Goal: Task Accomplishment & Management: Manage account settings

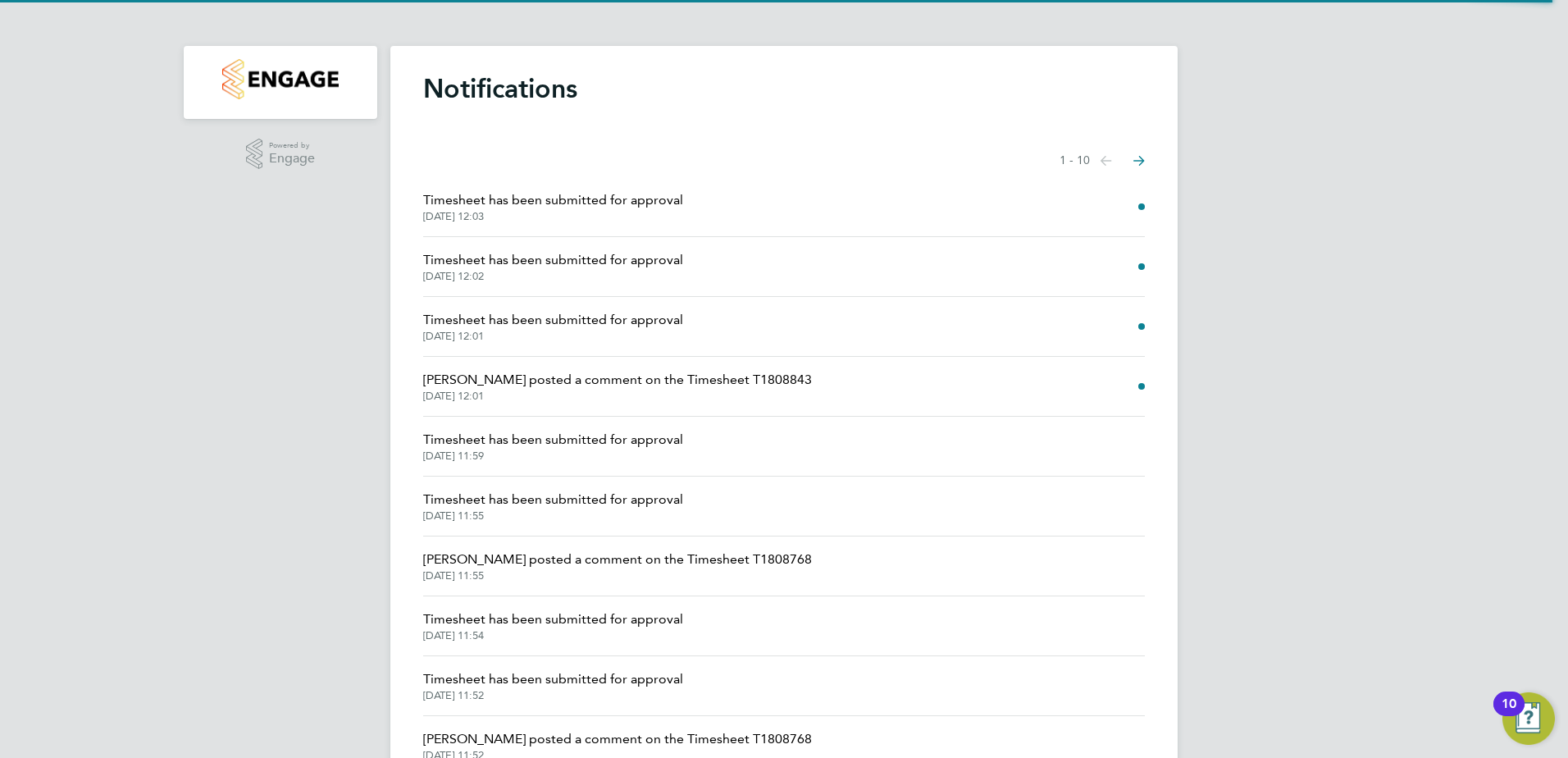
click at [496, 197] on span "Timesheet has been submitted for approval" at bounding box center [552, 200] width 260 height 20
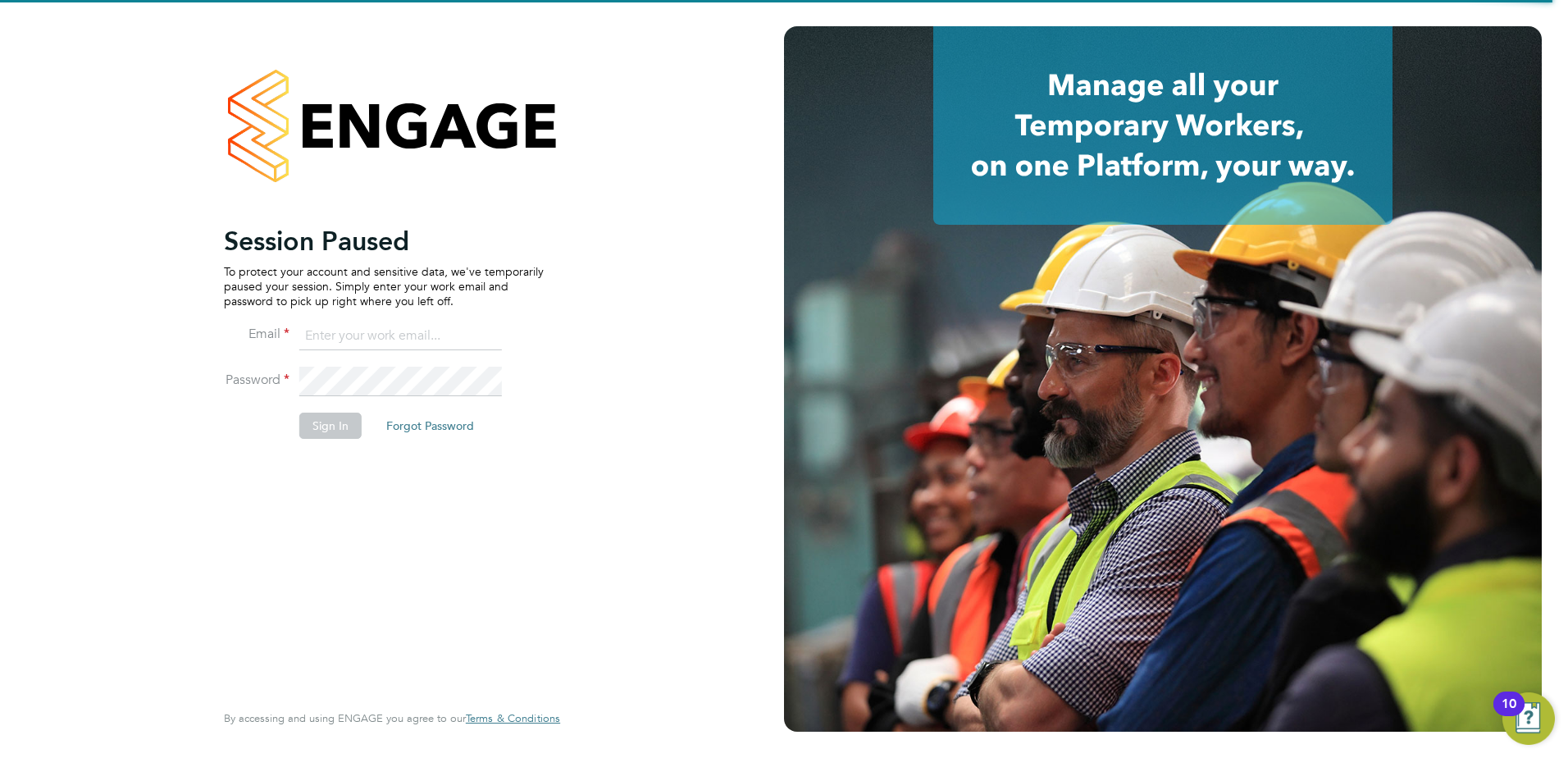
type input "naomi.mutter@vistry.co.uk"
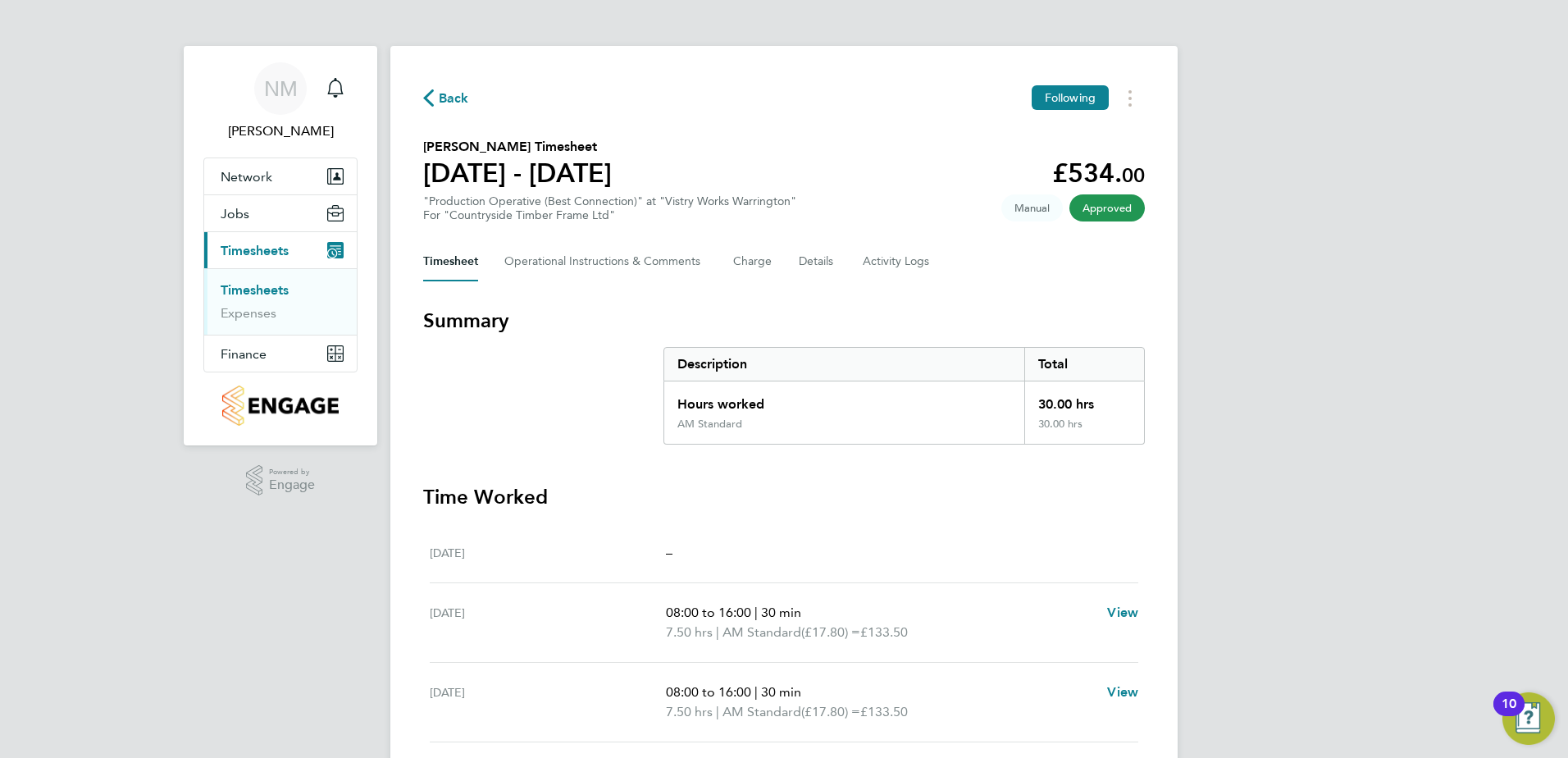
click at [456, 91] on span "Back" at bounding box center [453, 99] width 30 height 20
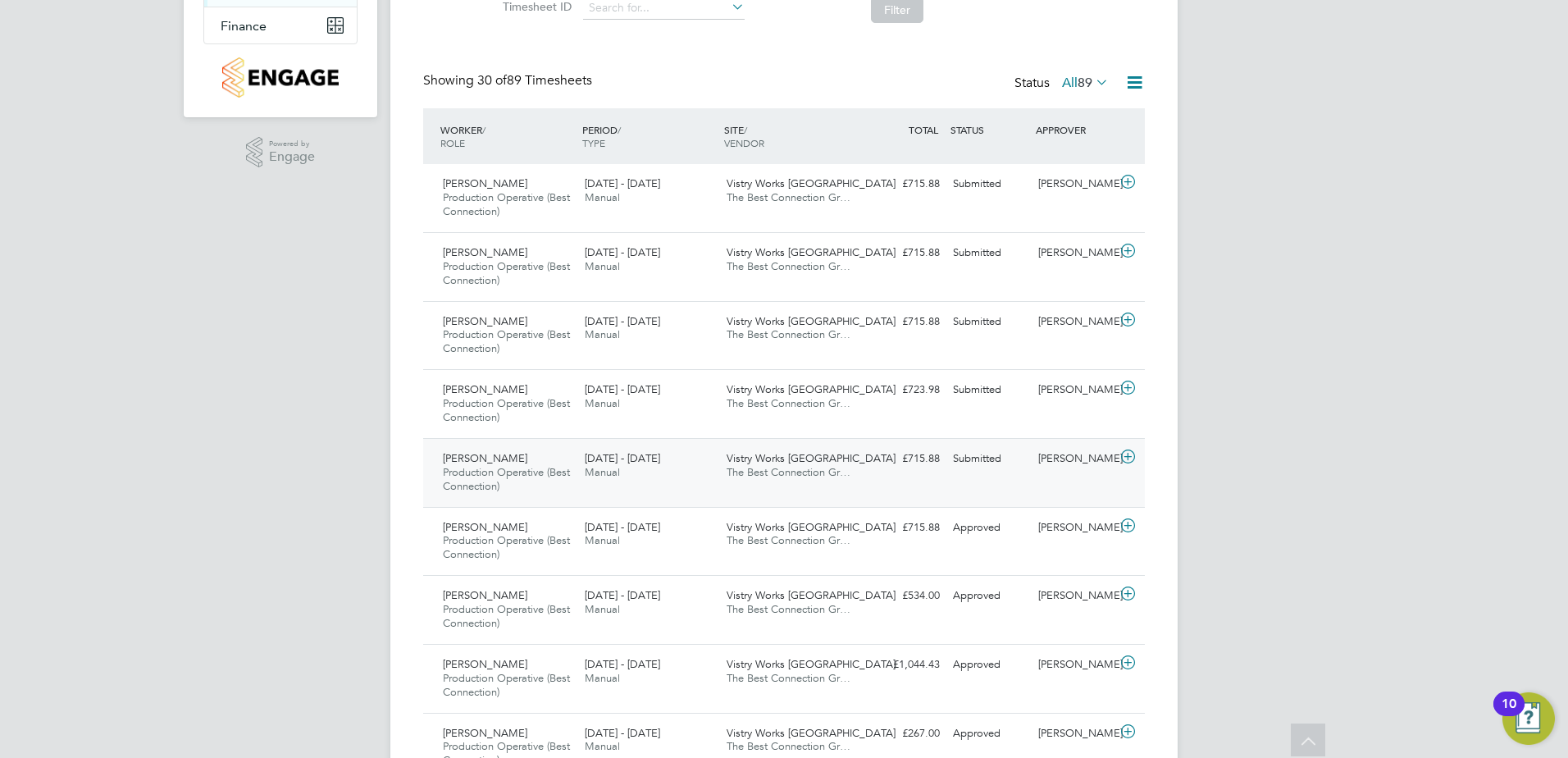
click at [945, 460] on div "£715.88 Submitted" at bounding box center [903, 458] width 85 height 27
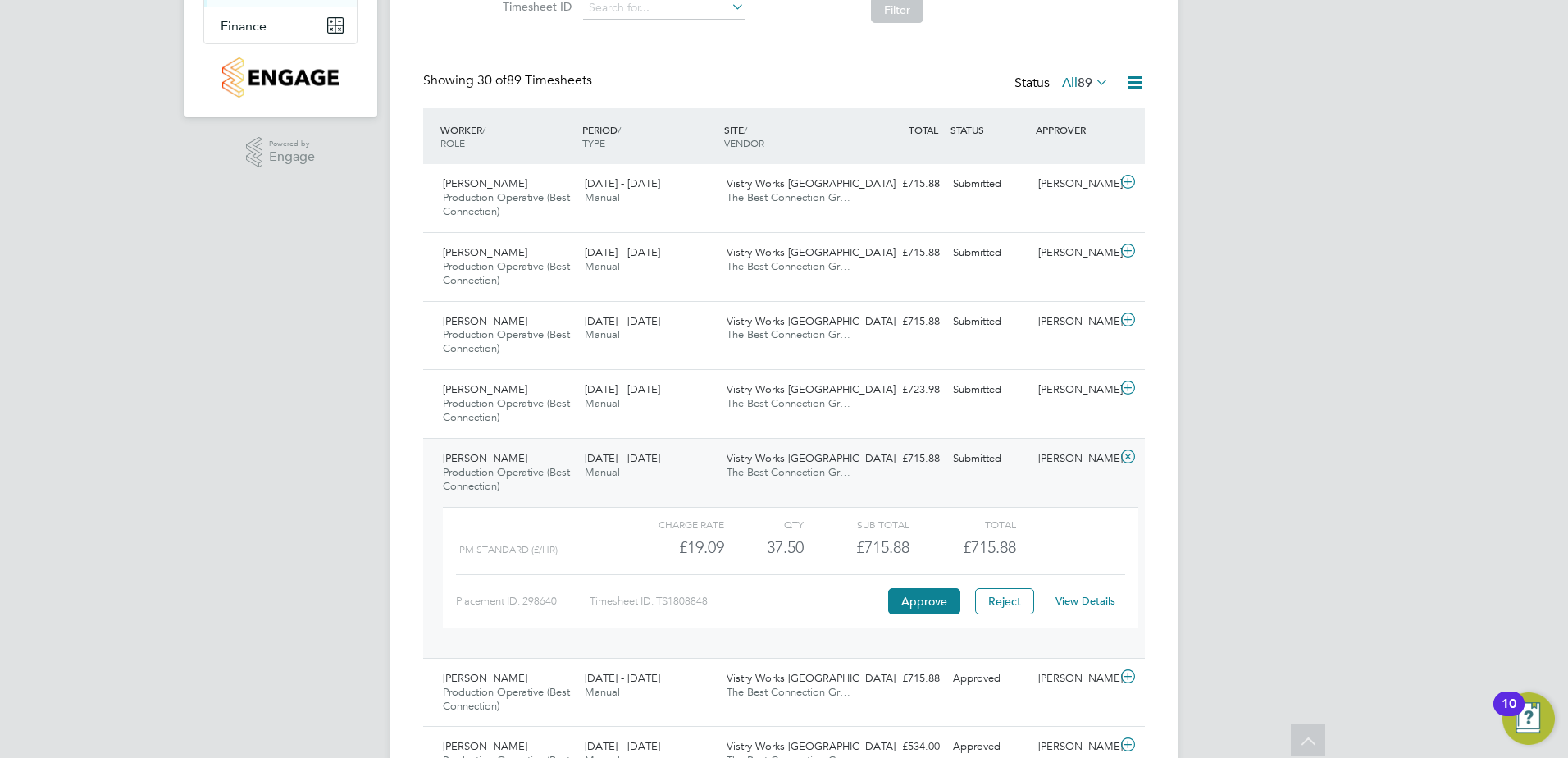
click at [1083, 604] on link "View Details" at bounding box center [1085, 600] width 60 height 14
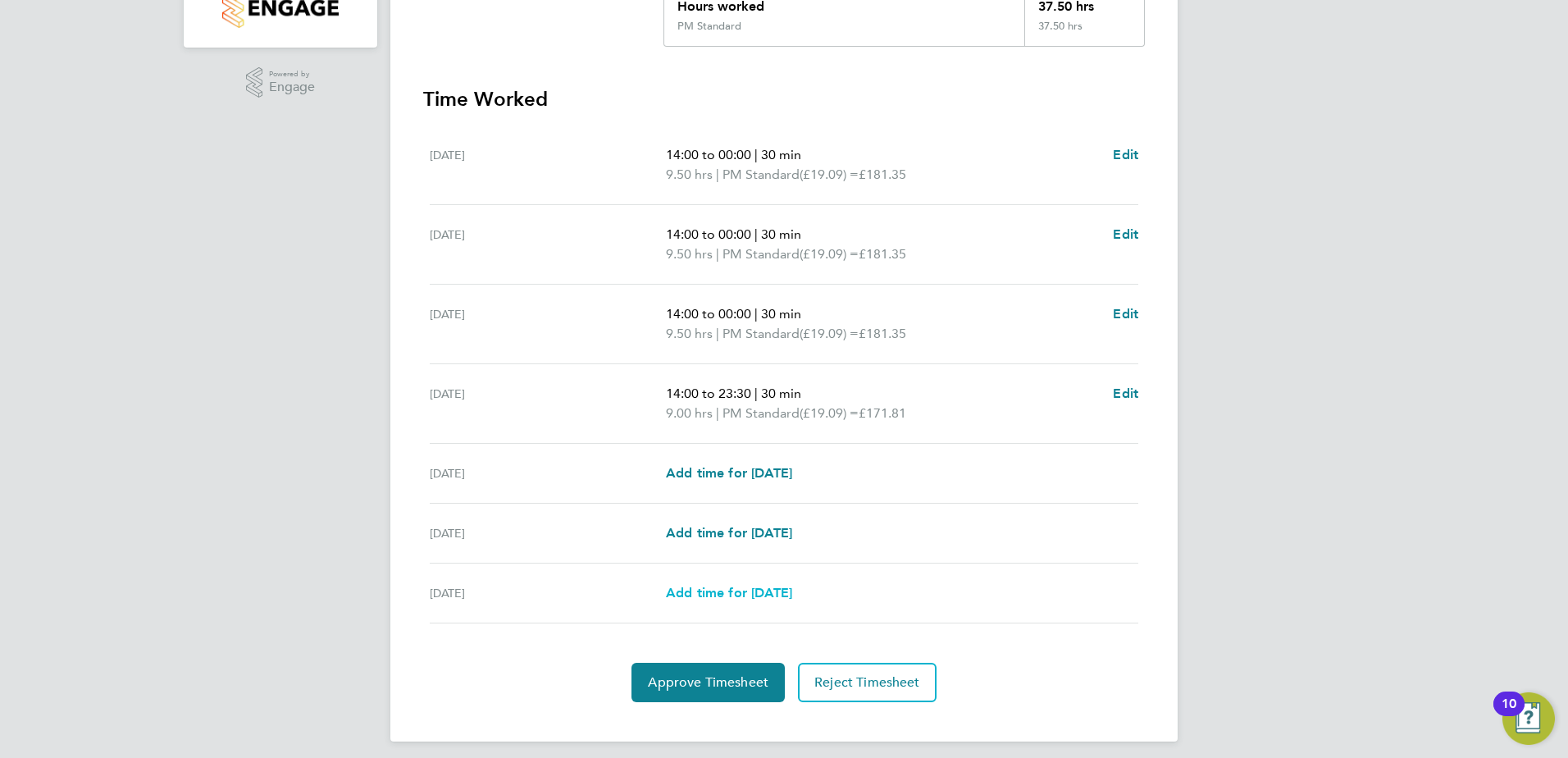
scroll to position [407, 0]
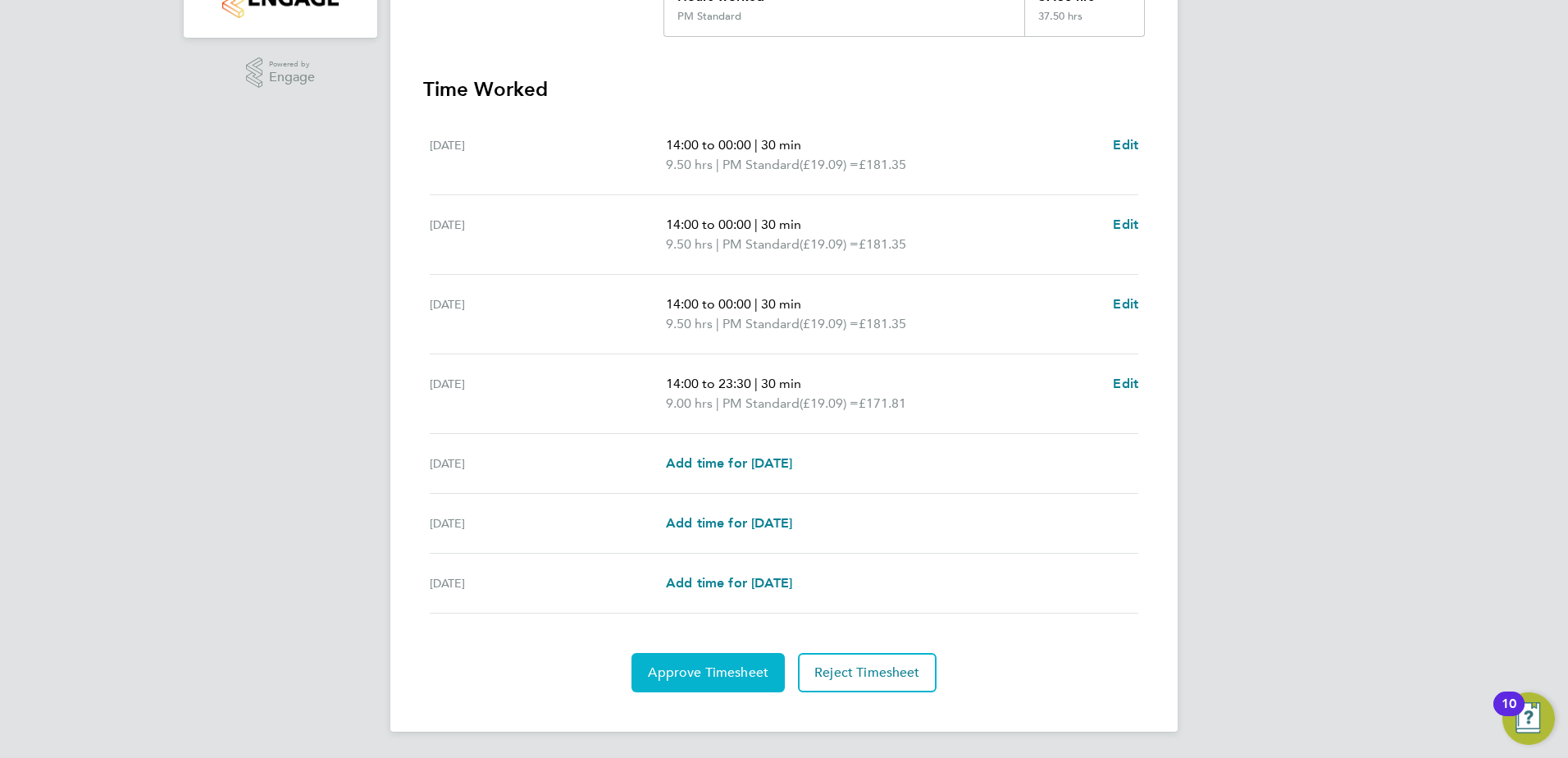
click at [735, 672] on span "Approve Timesheet" at bounding box center [708, 672] width 121 height 16
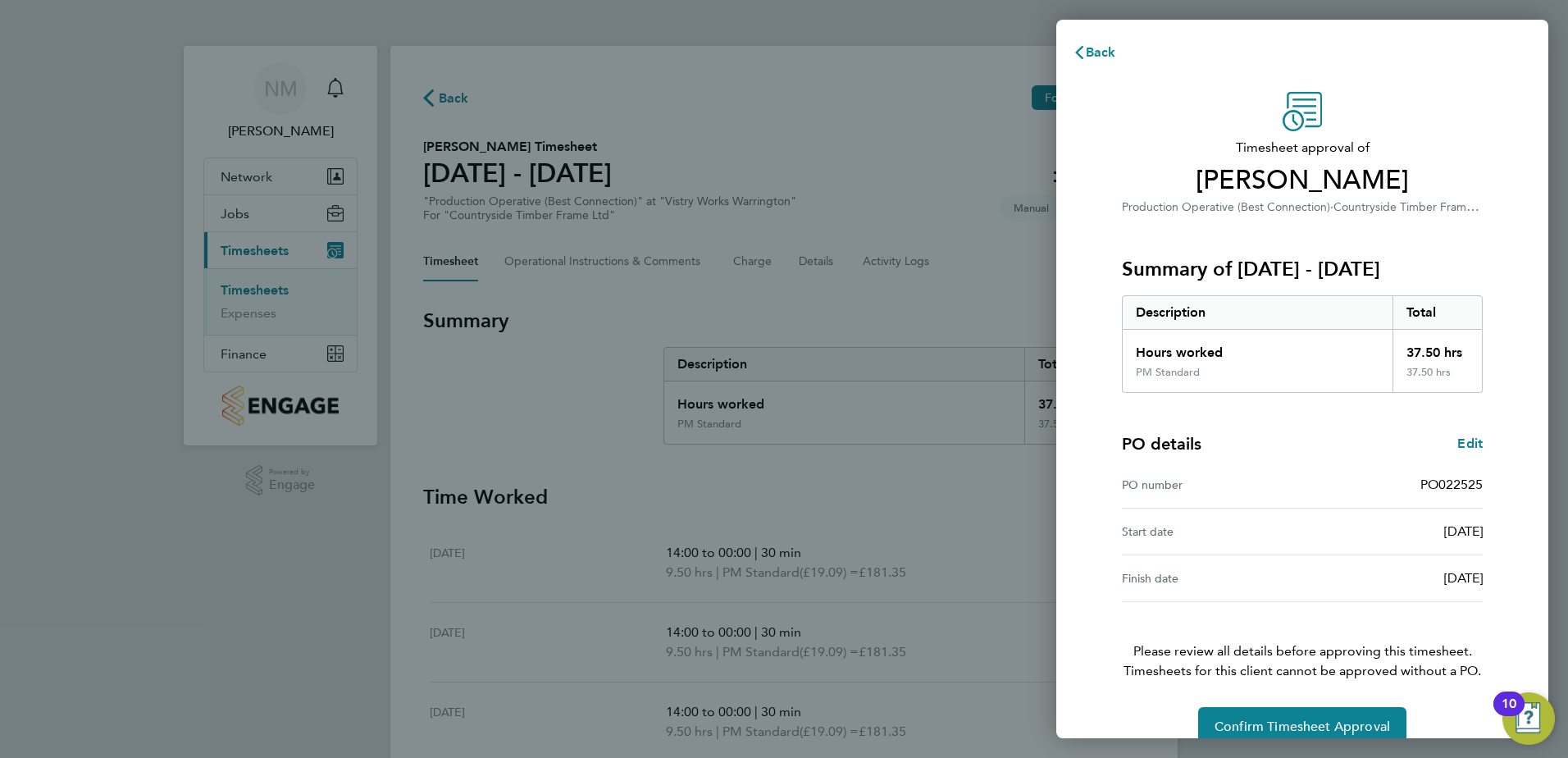
scroll to position [28, 0]
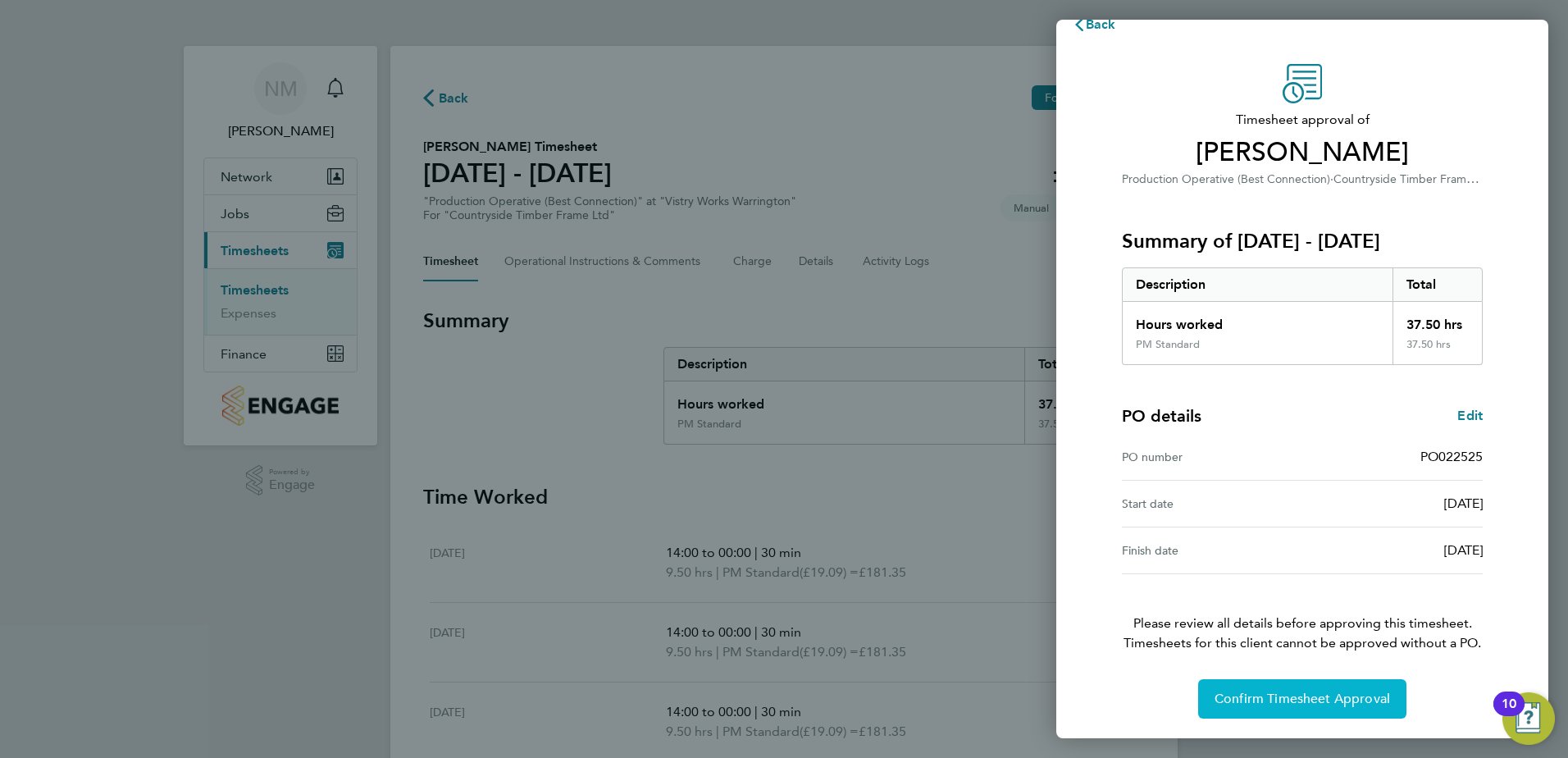
click at [1315, 689] on button "Confirm Timesheet Approval" at bounding box center [1302, 698] width 208 height 39
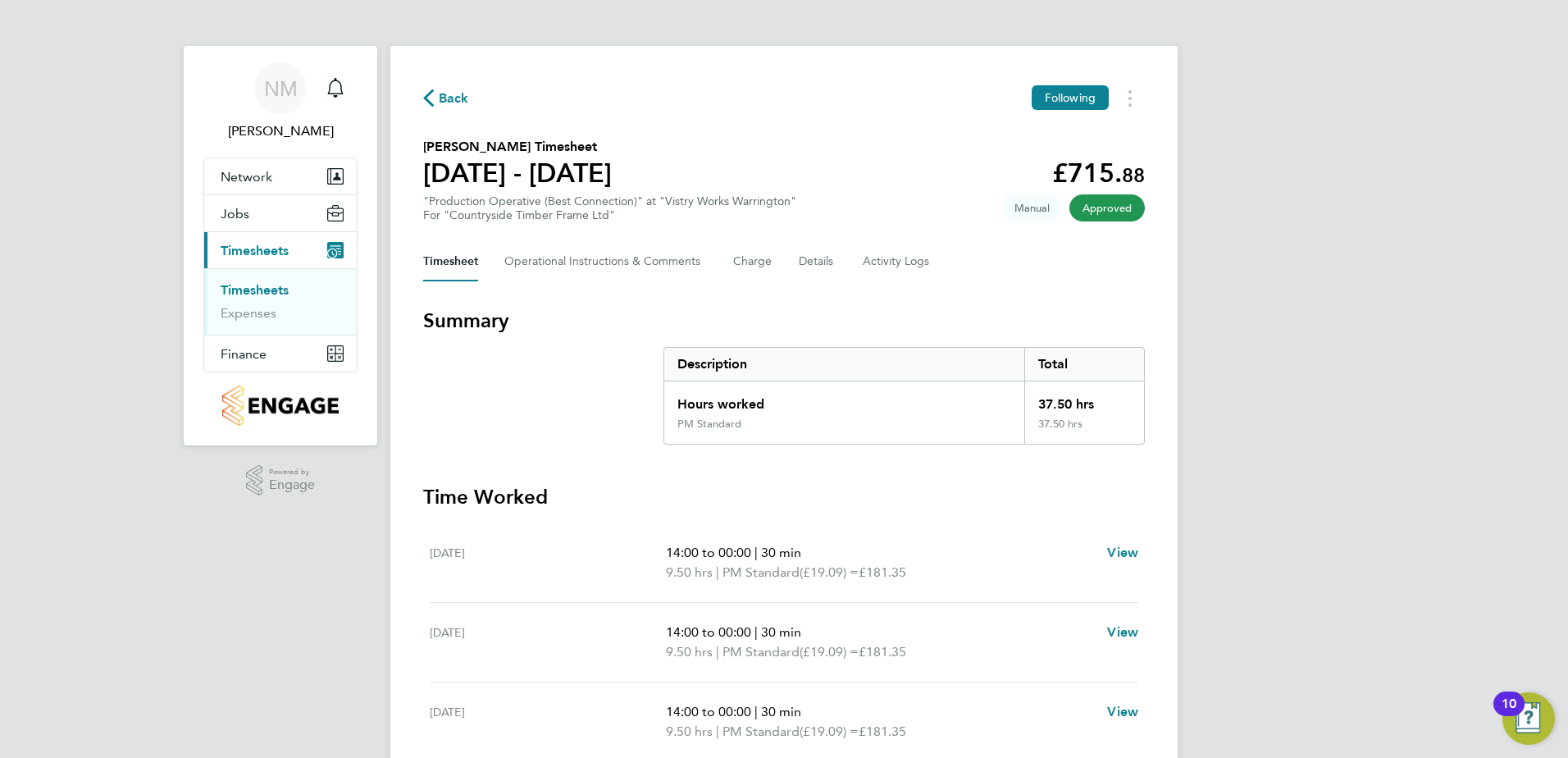
click at [457, 95] on span "Back" at bounding box center [453, 99] width 30 height 20
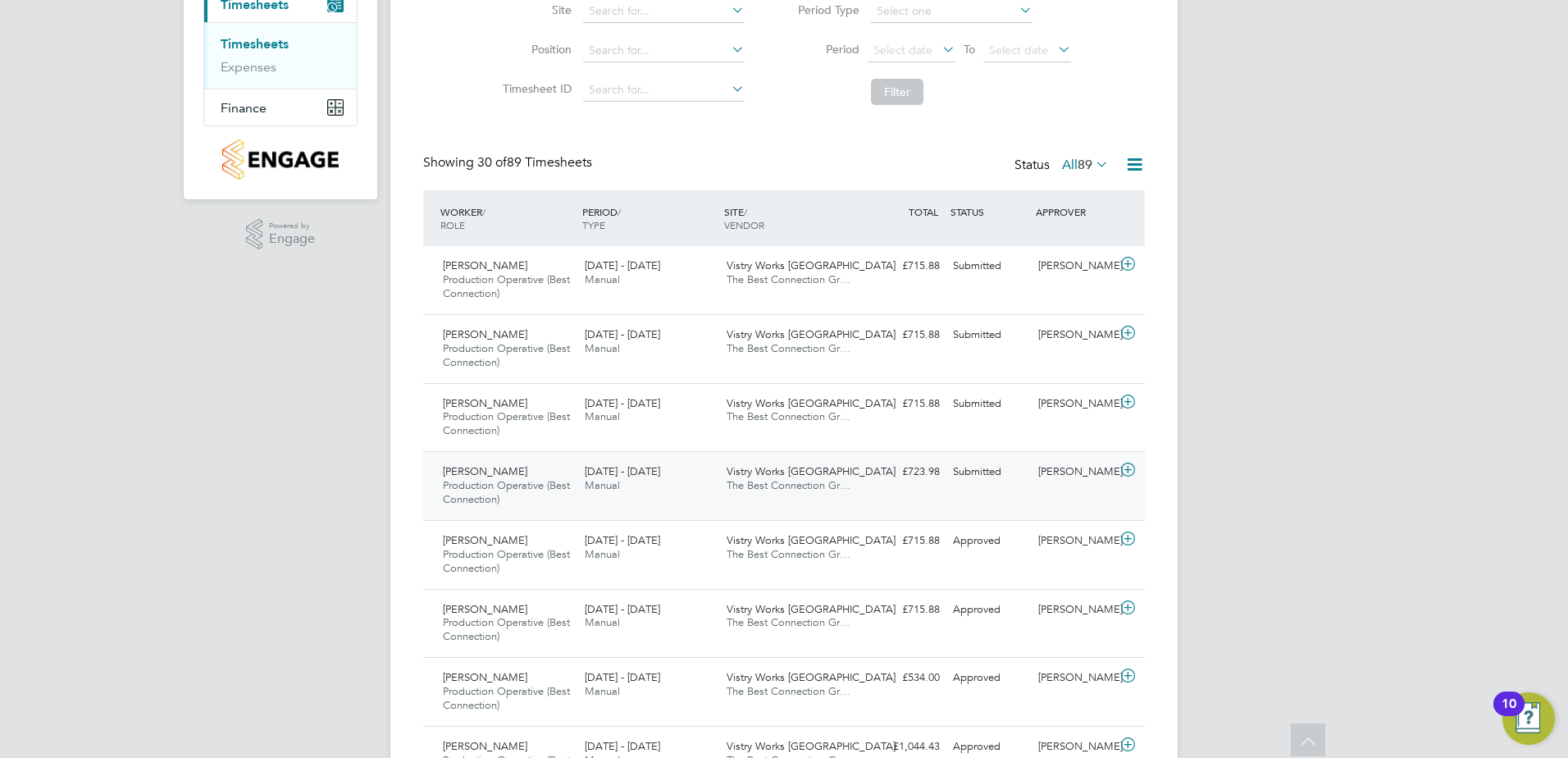
click at [1069, 473] on div "[PERSON_NAME]" at bounding box center [1073, 472] width 85 height 27
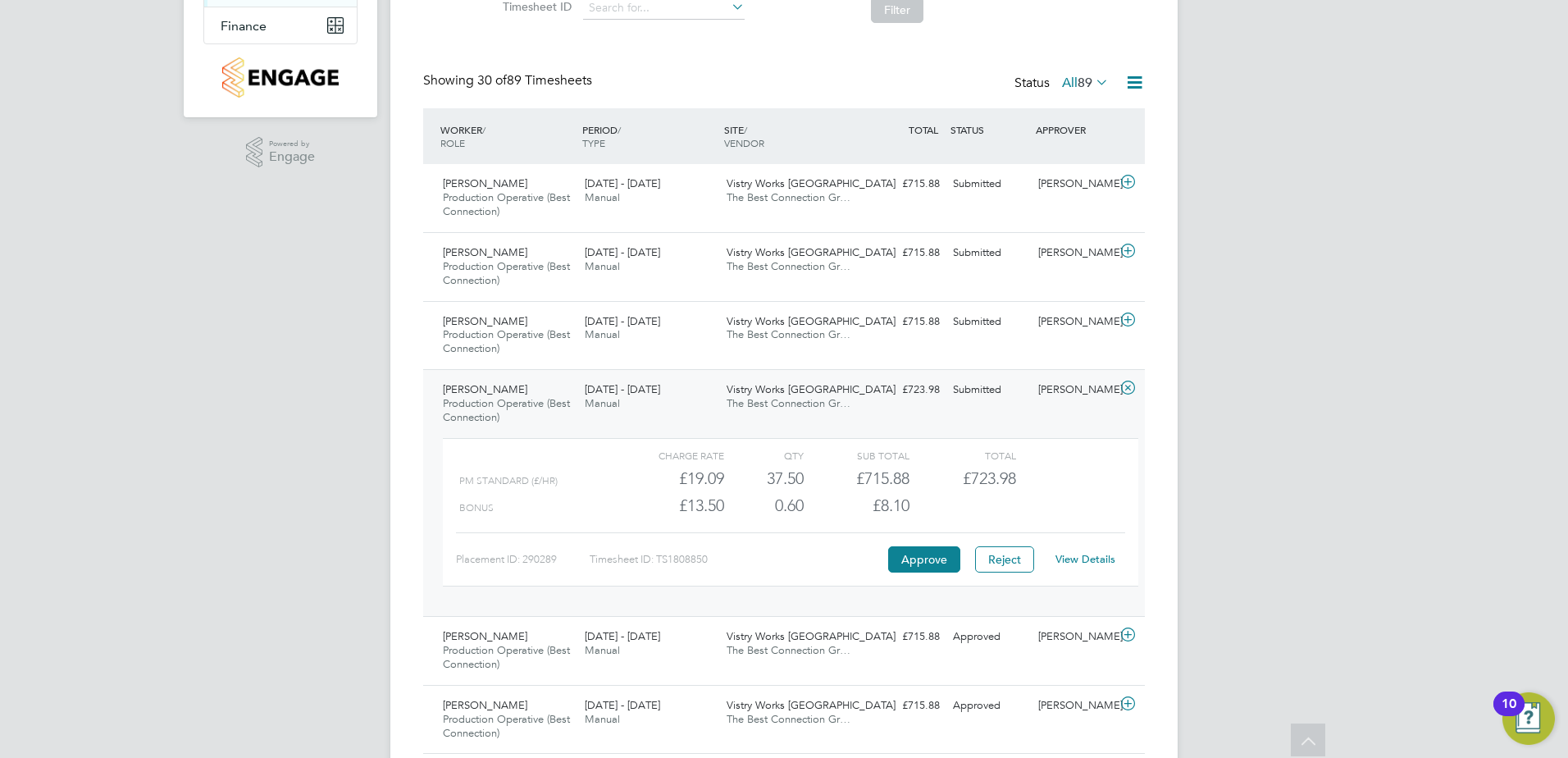
click at [1068, 553] on link "View Details" at bounding box center [1085, 558] width 60 height 14
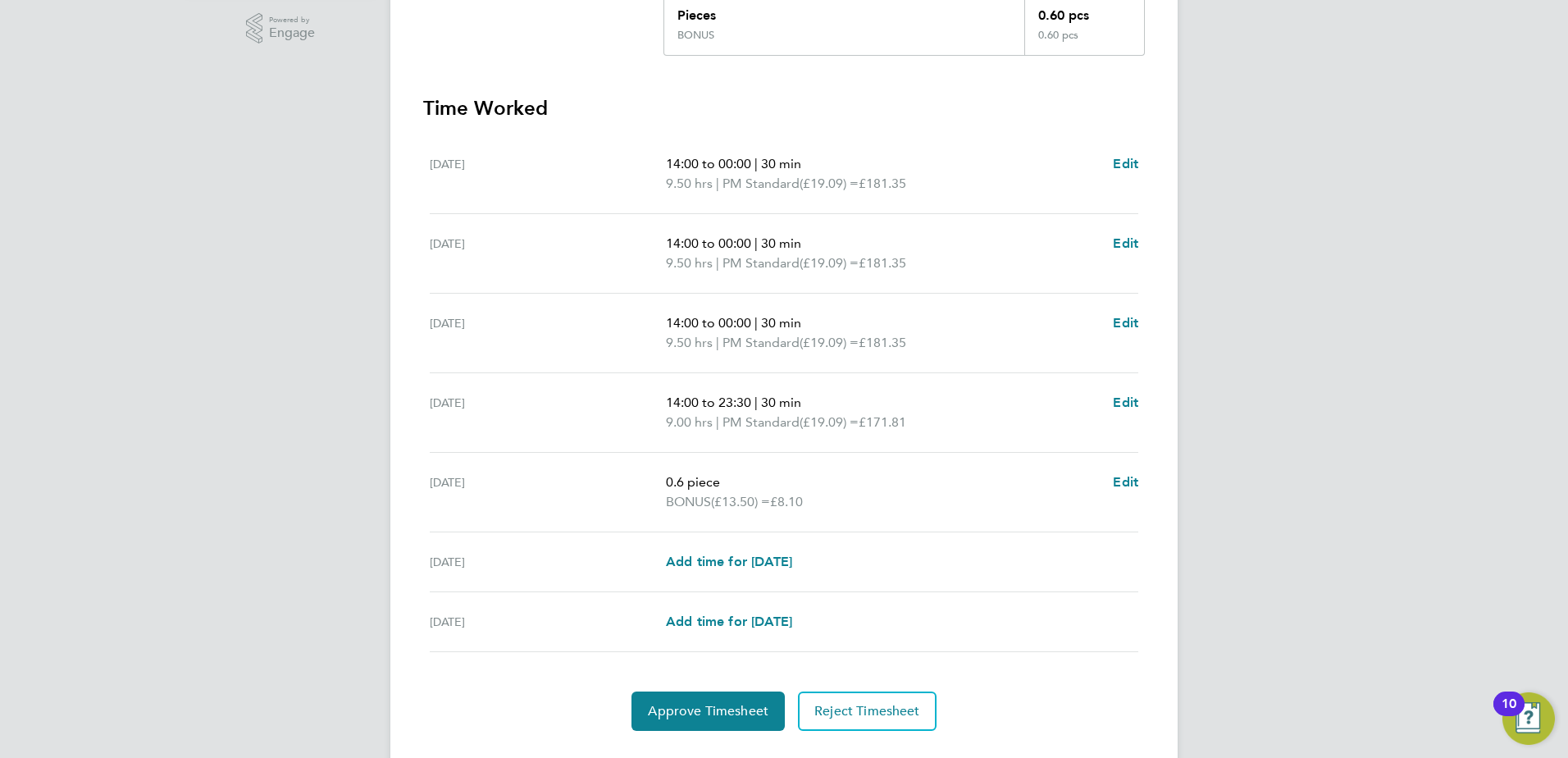
scroll to position [490, 0]
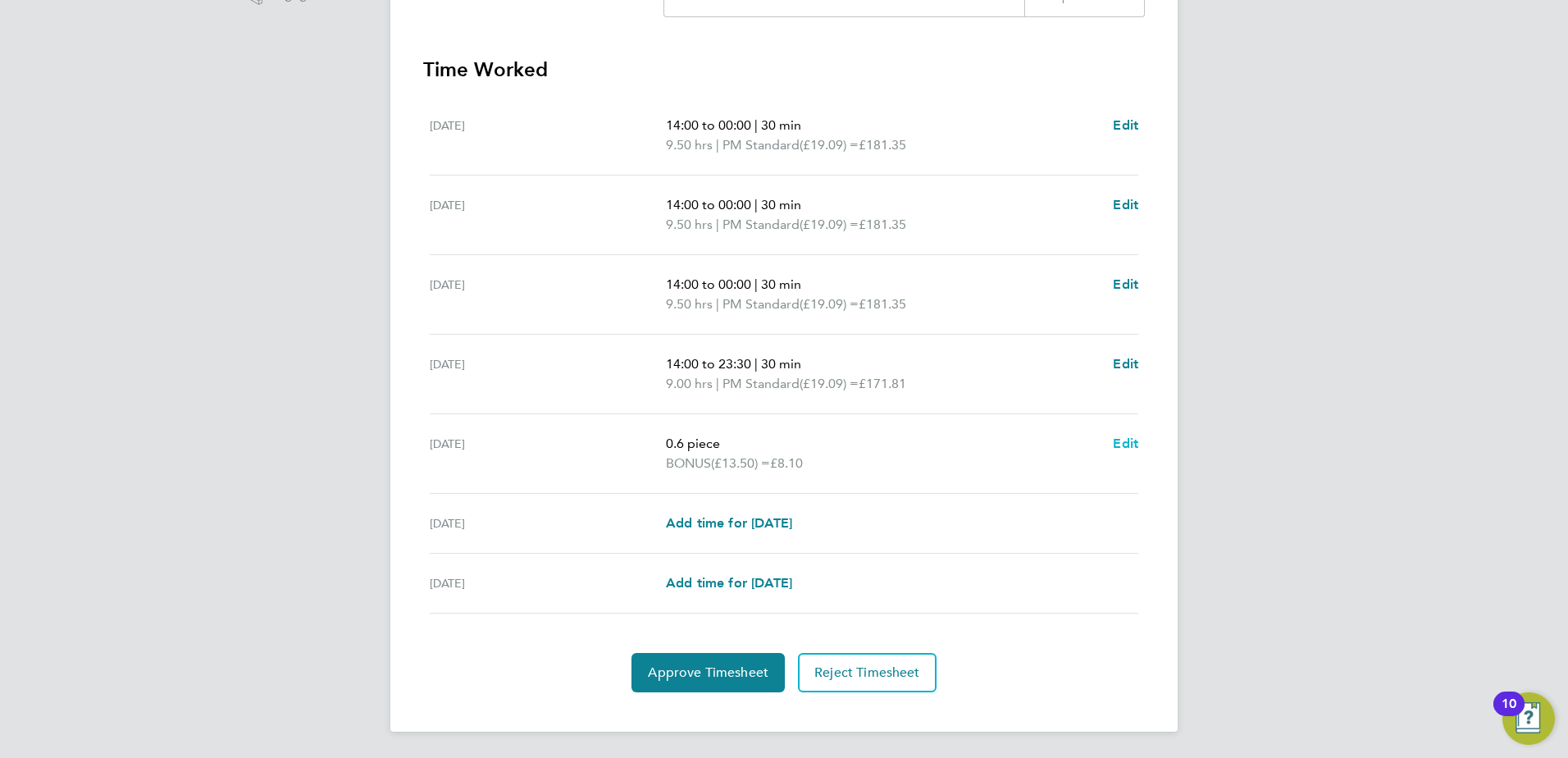
click at [1129, 436] on span "Edit" at bounding box center [1125, 443] width 26 height 16
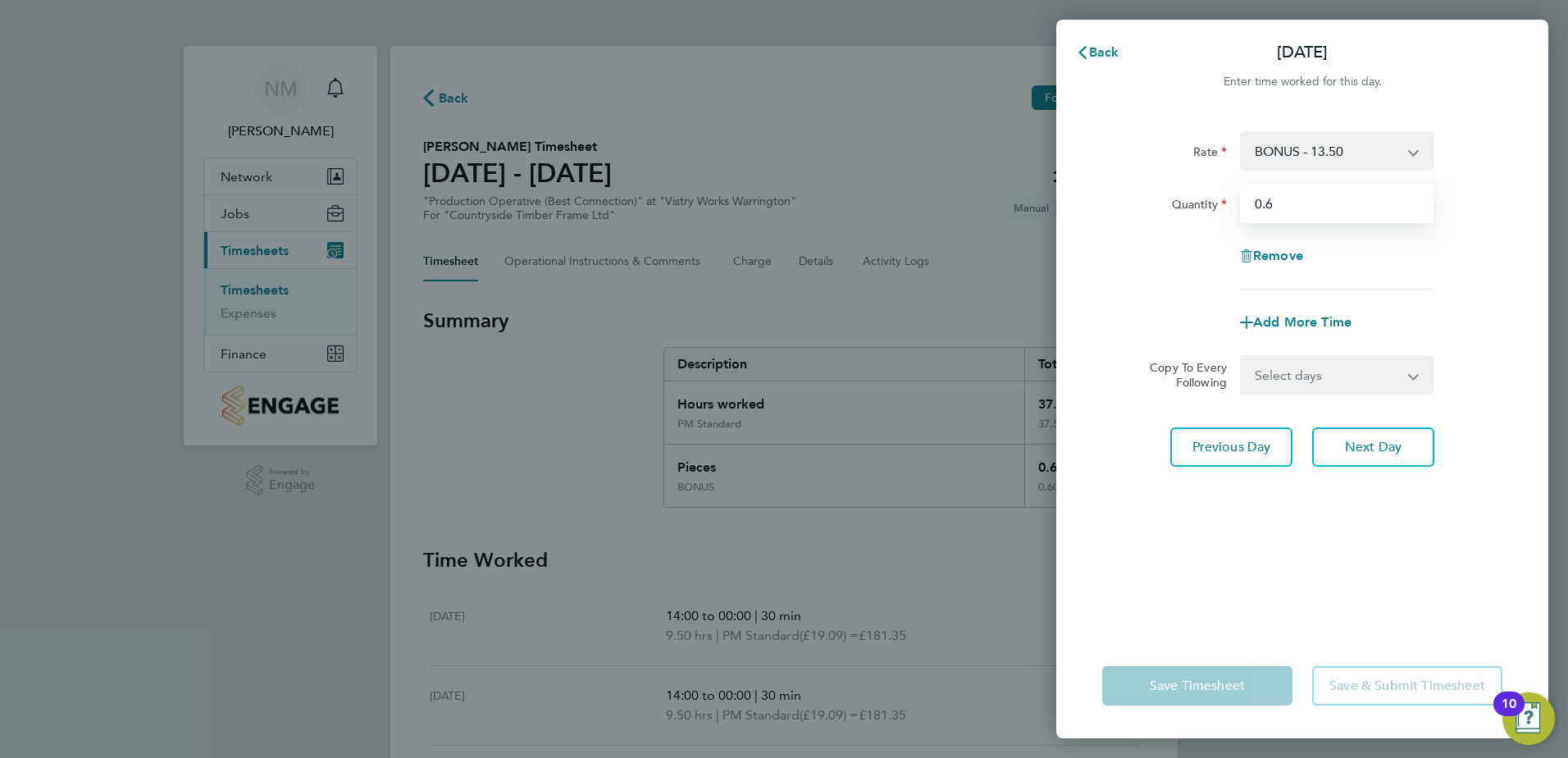
click at [1290, 210] on input "0.6" at bounding box center [1336, 203] width 194 height 39
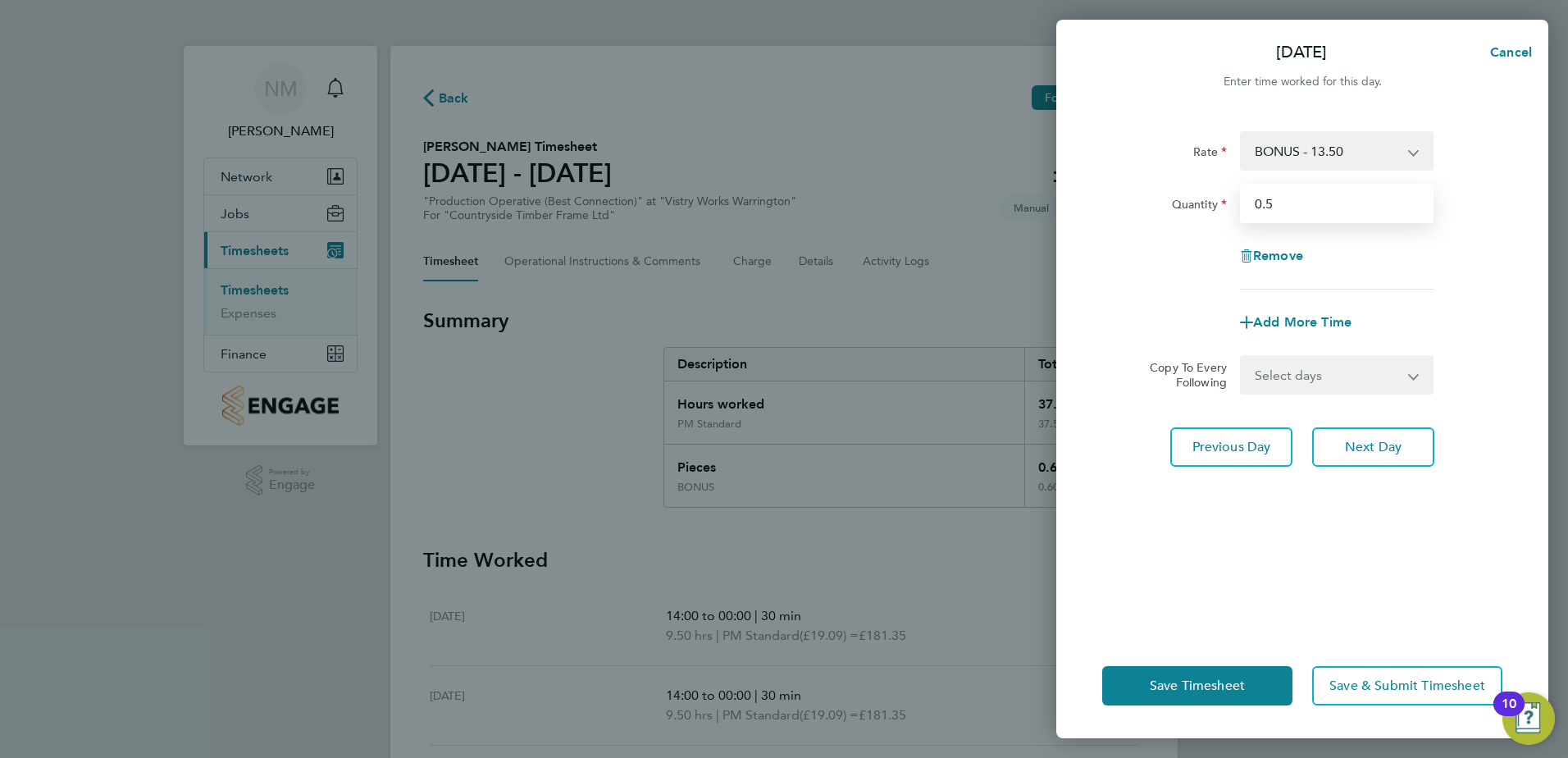
type input "0.5"
click at [1150, 262] on div "Remove" at bounding box center [1301, 256] width 413 height 39
click at [1193, 675] on button "Save Timesheet" at bounding box center [1197, 685] width 190 height 39
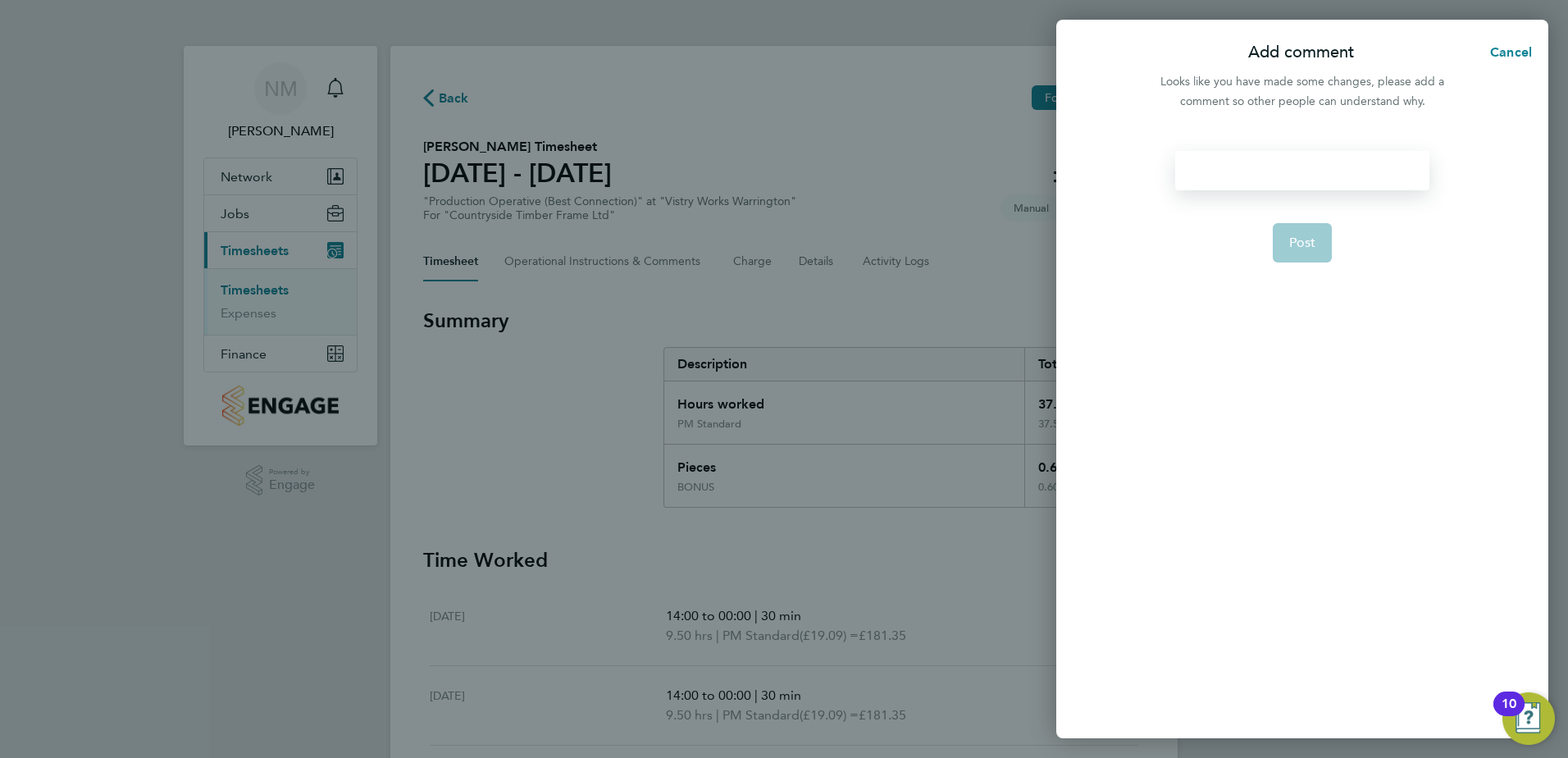
click at [1253, 174] on div at bounding box center [1301, 170] width 253 height 39
click at [1273, 166] on div at bounding box center [1301, 170] width 253 height 39
click at [1289, 256] on button "Post" at bounding box center [1302, 242] width 60 height 39
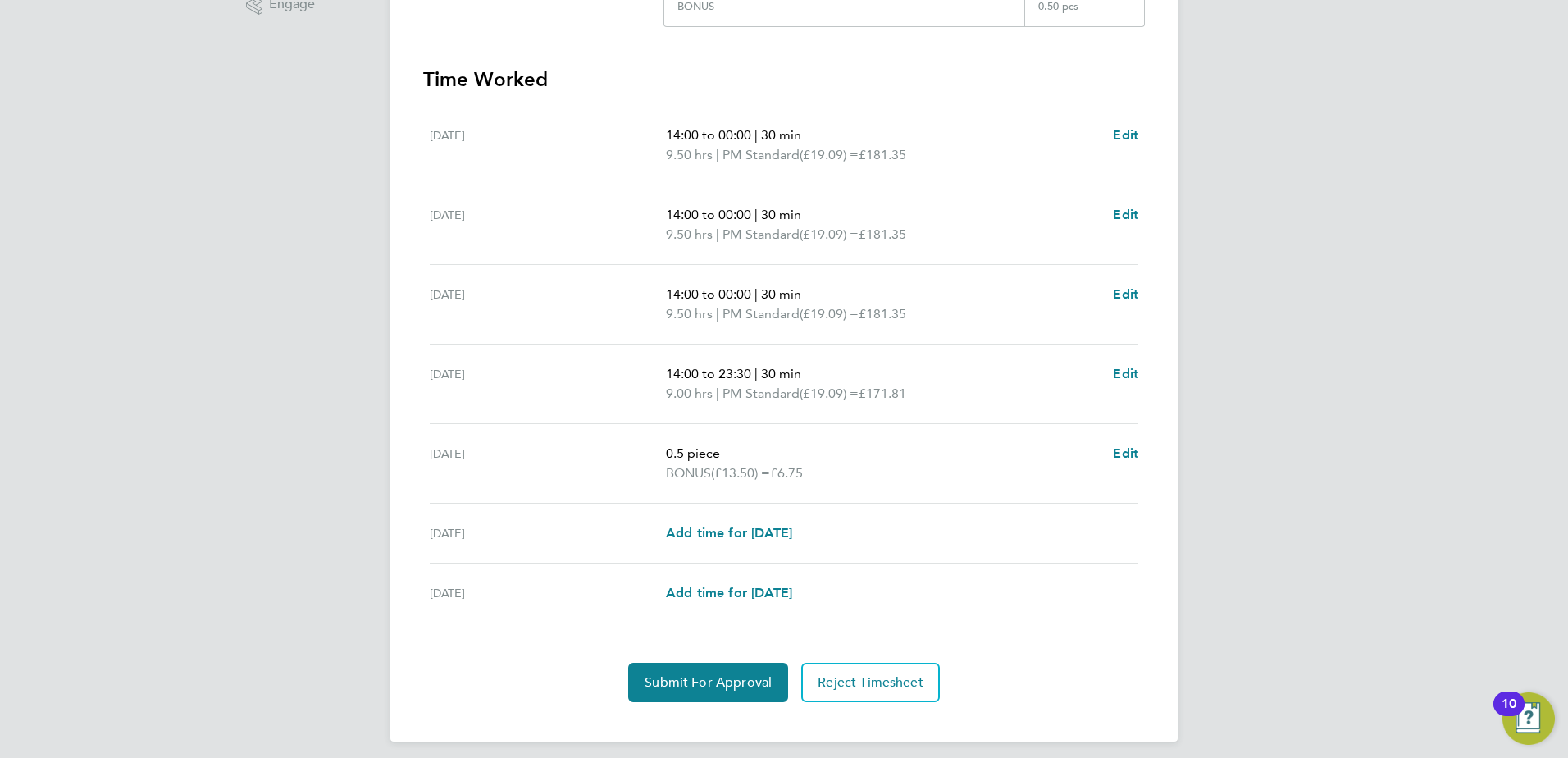
scroll to position [490, 0]
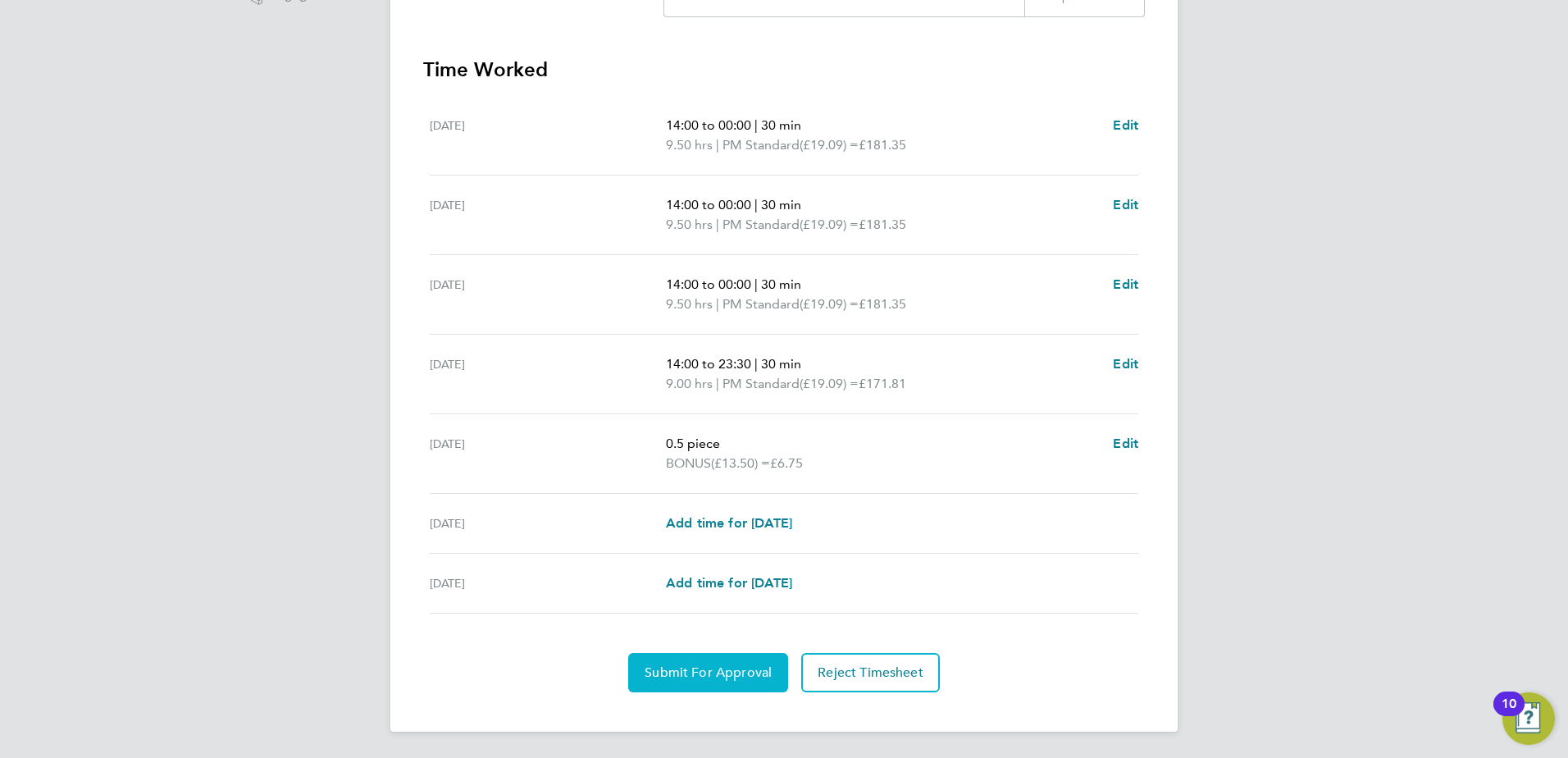
click at [726, 668] on span "Submit For Approval" at bounding box center [708, 672] width 127 height 16
click at [701, 670] on span "Approve Timesheet" at bounding box center [708, 672] width 121 height 16
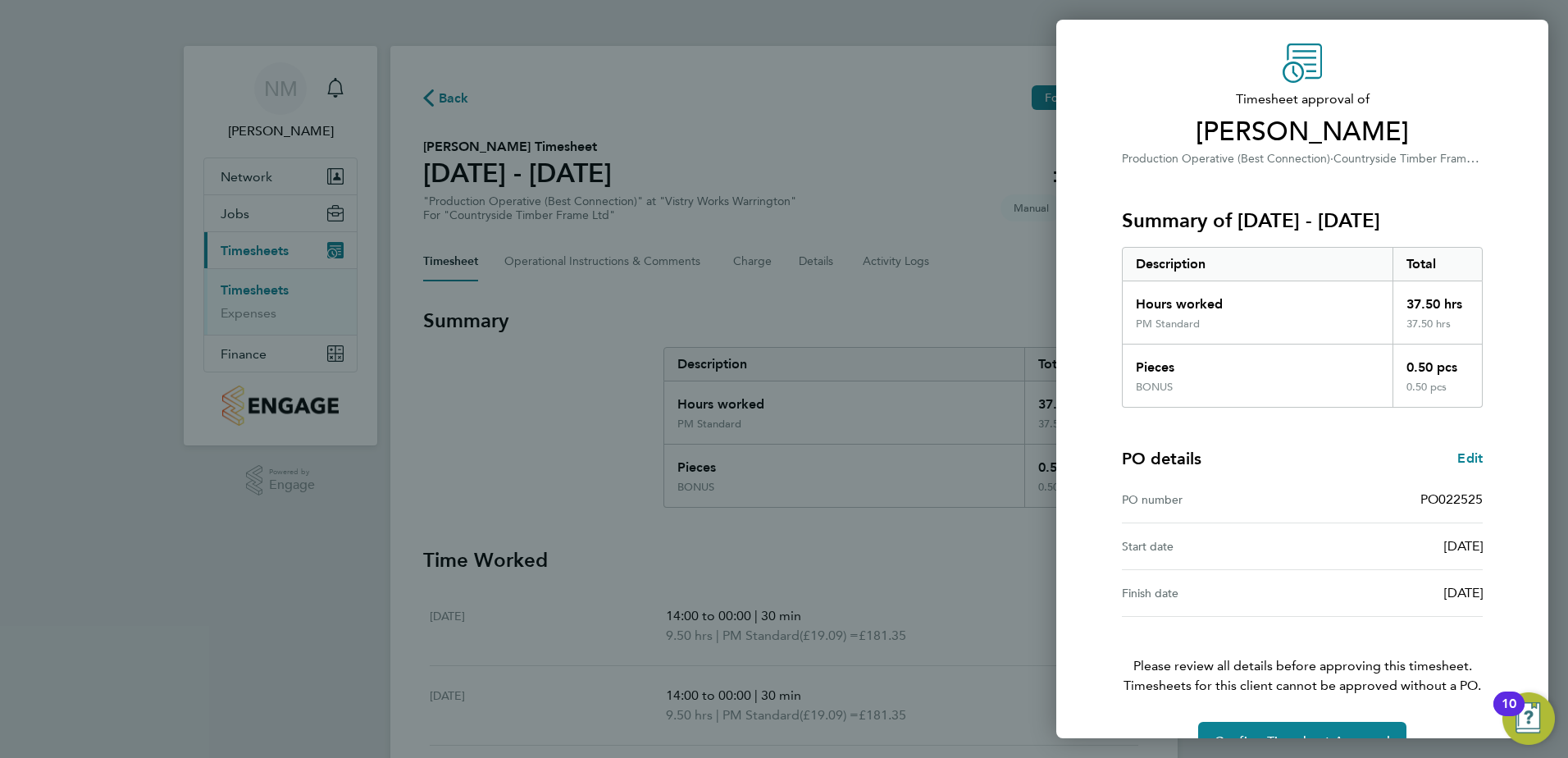
scroll to position [91, 0]
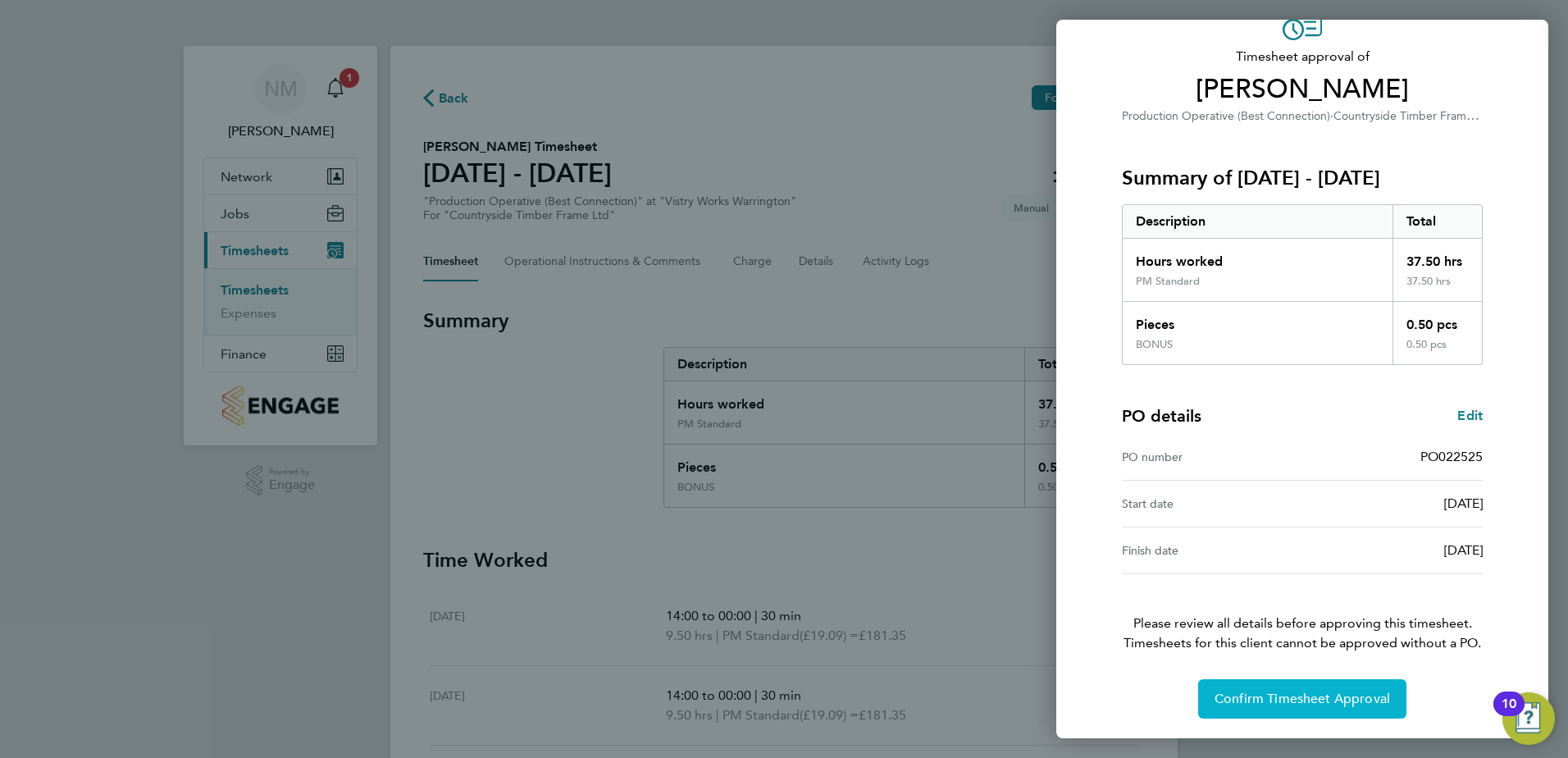
click at [1293, 689] on button "Confirm Timesheet Approval" at bounding box center [1302, 698] width 208 height 39
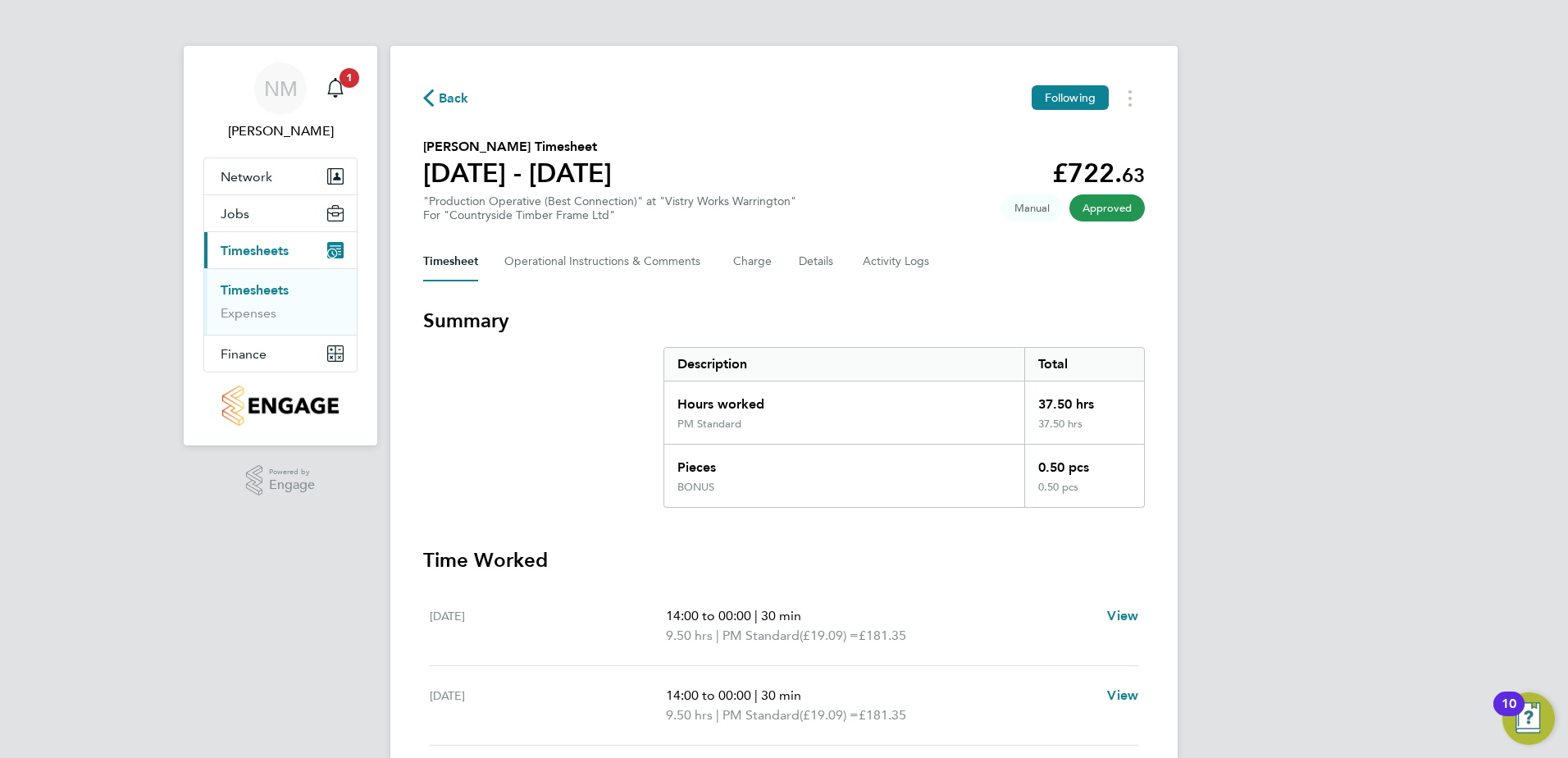
click at [445, 94] on span "Back" at bounding box center [453, 99] width 30 height 20
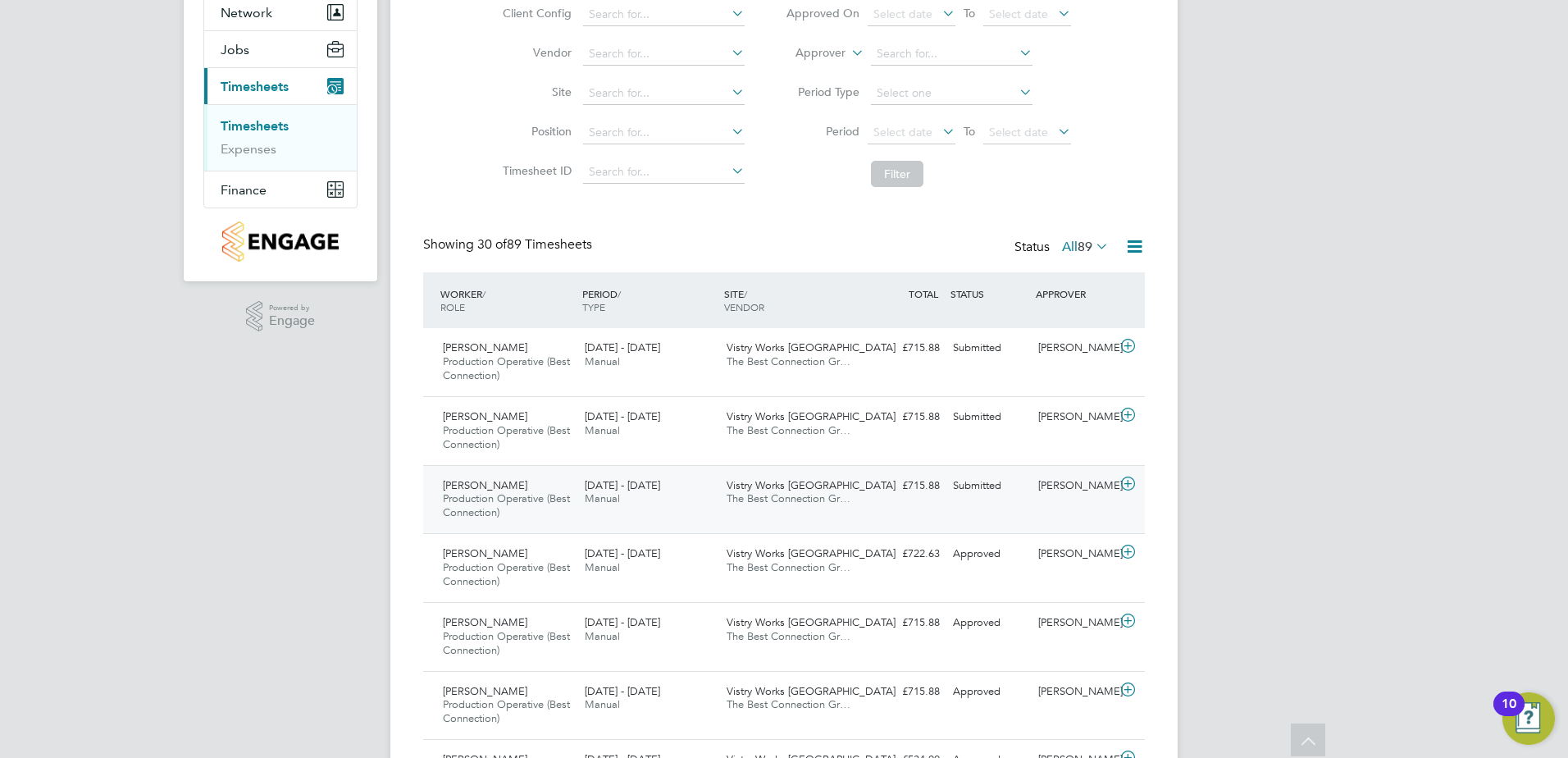
click at [1097, 489] on div "[PERSON_NAME]" at bounding box center [1073, 486] width 85 height 27
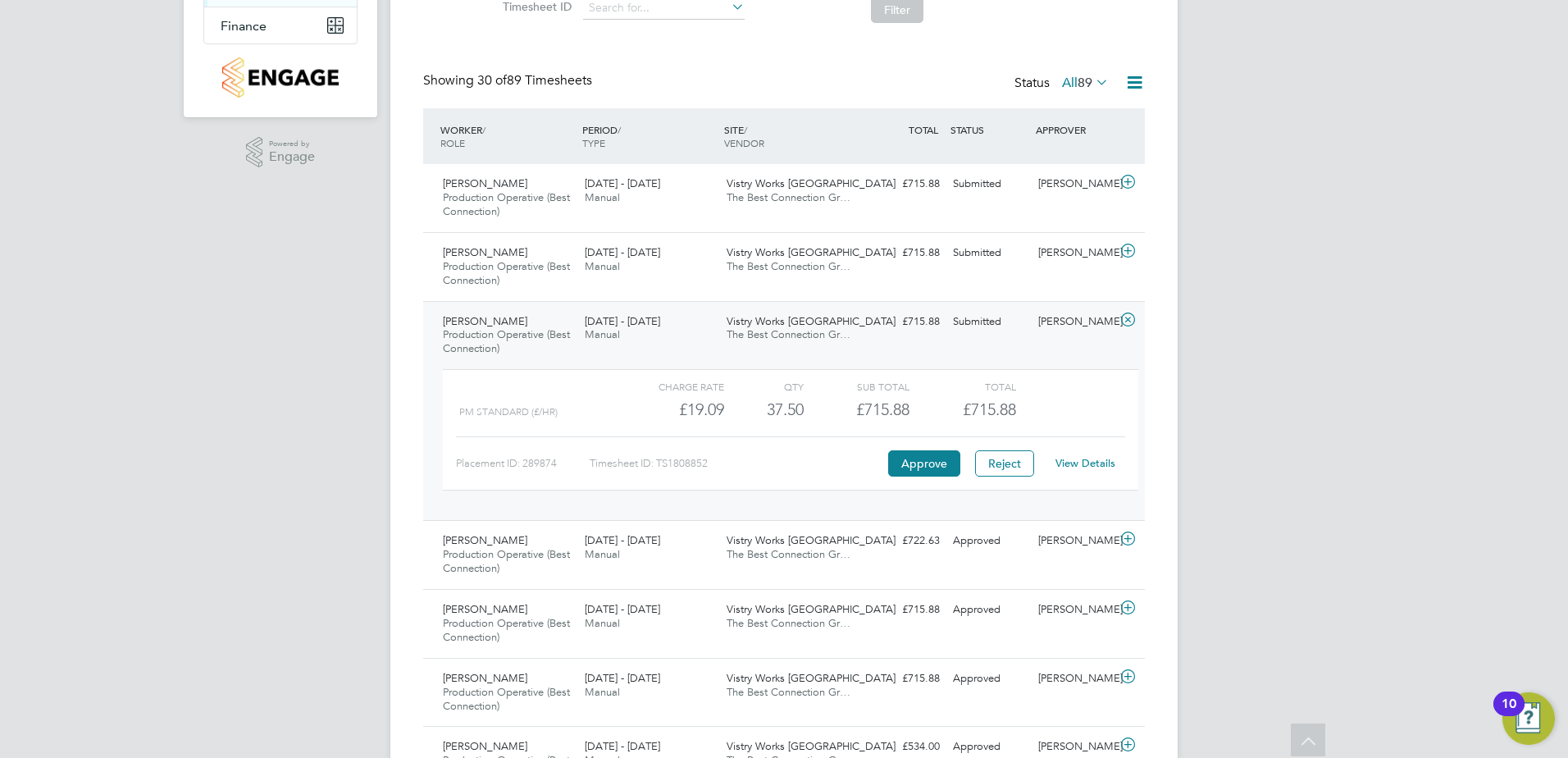
click at [1077, 464] on link "View Details" at bounding box center [1085, 462] width 60 height 14
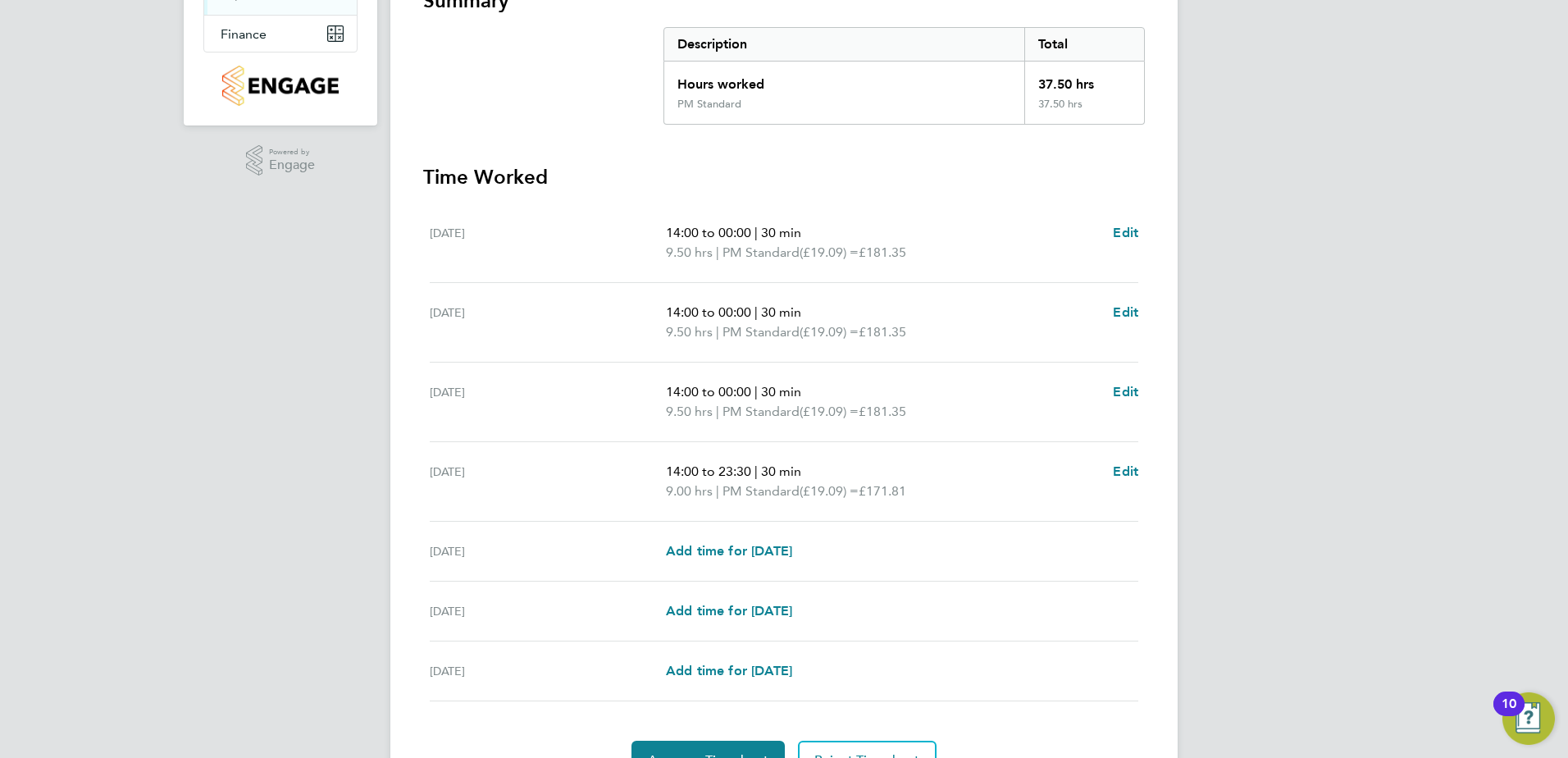
scroll to position [407, 0]
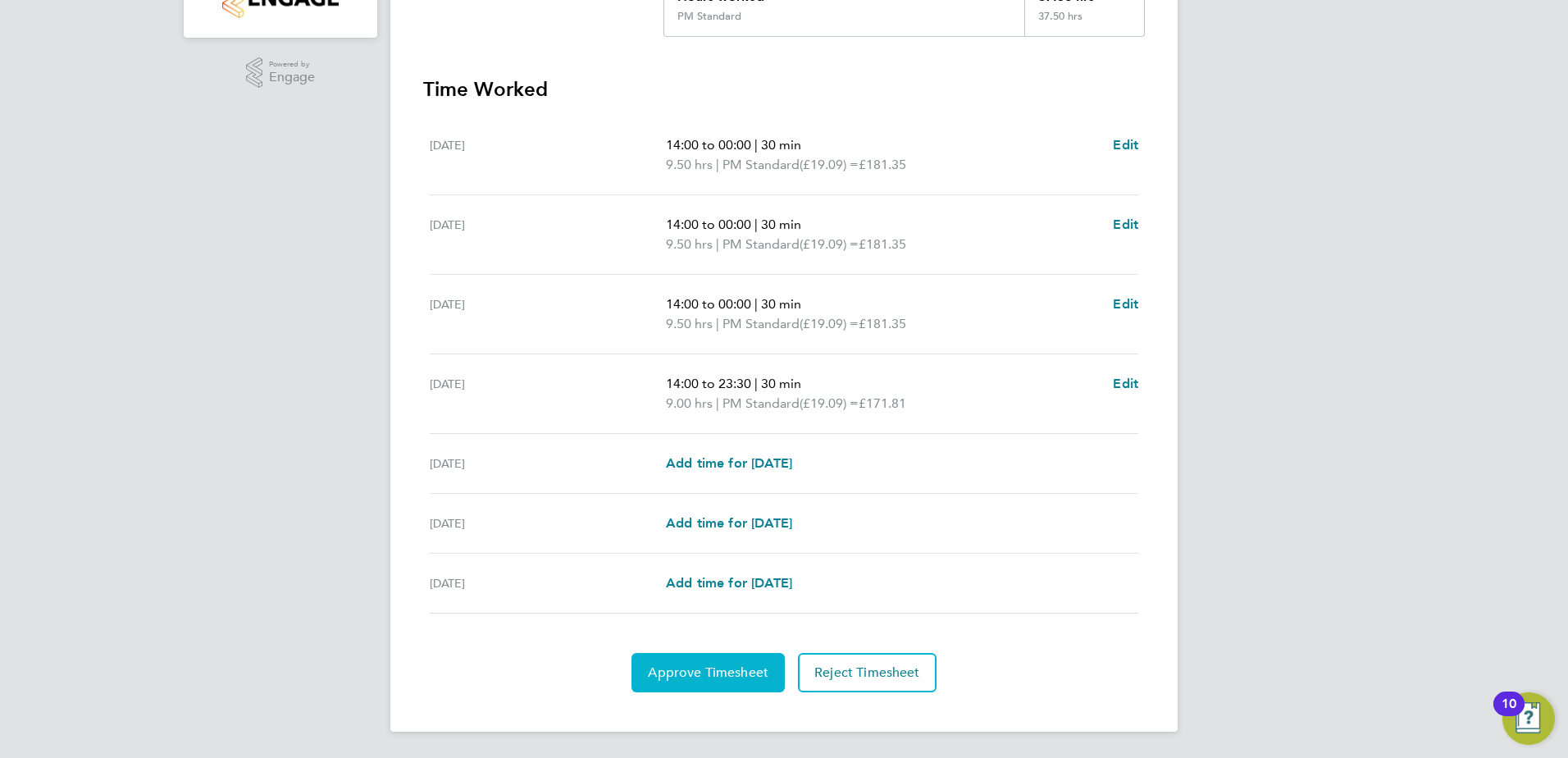
click at [723, 672] on span "Approve Timesheet" at bounding box center [708, 672] width 121 height 16
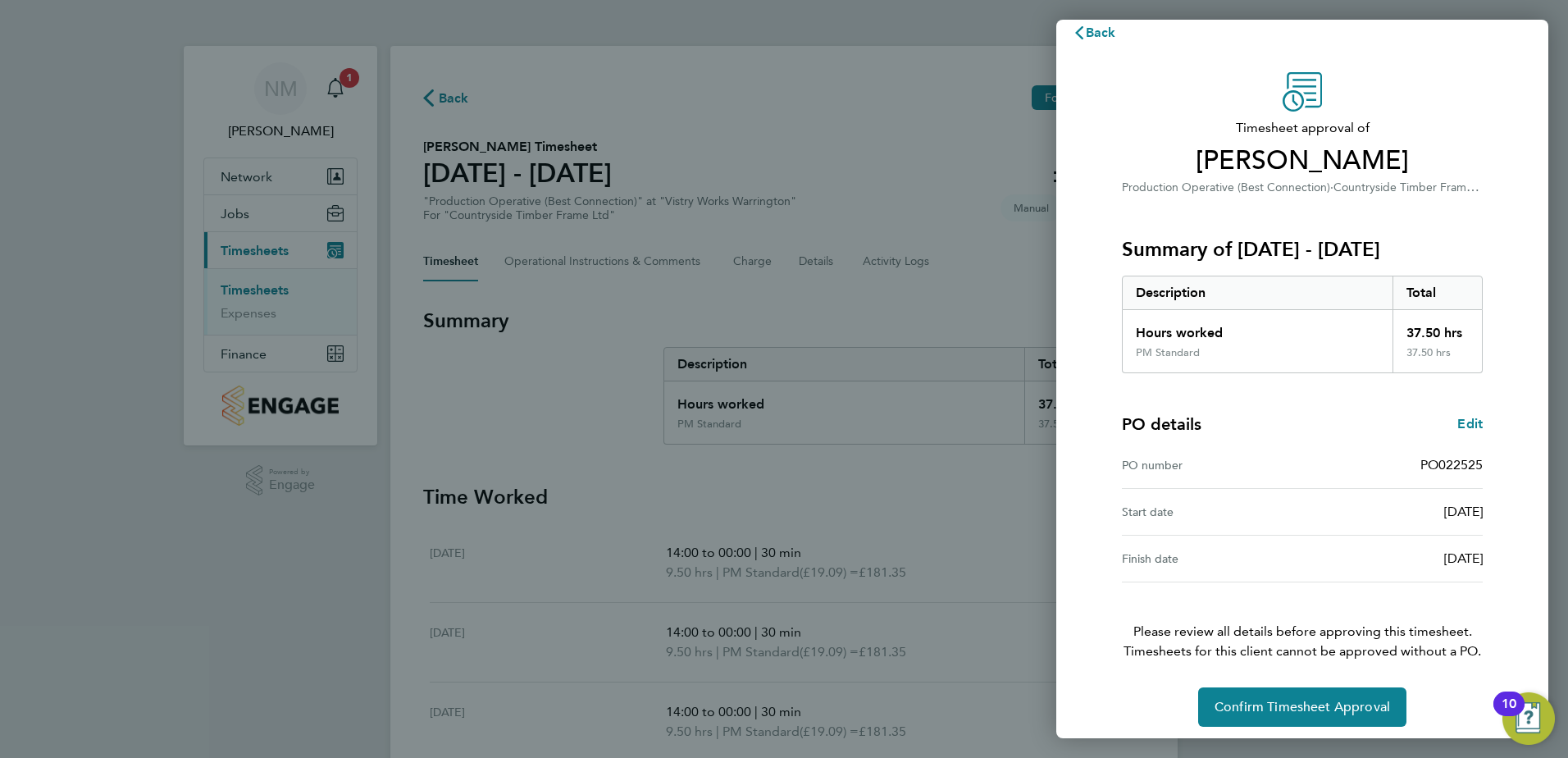
scroll to position [28, 0]
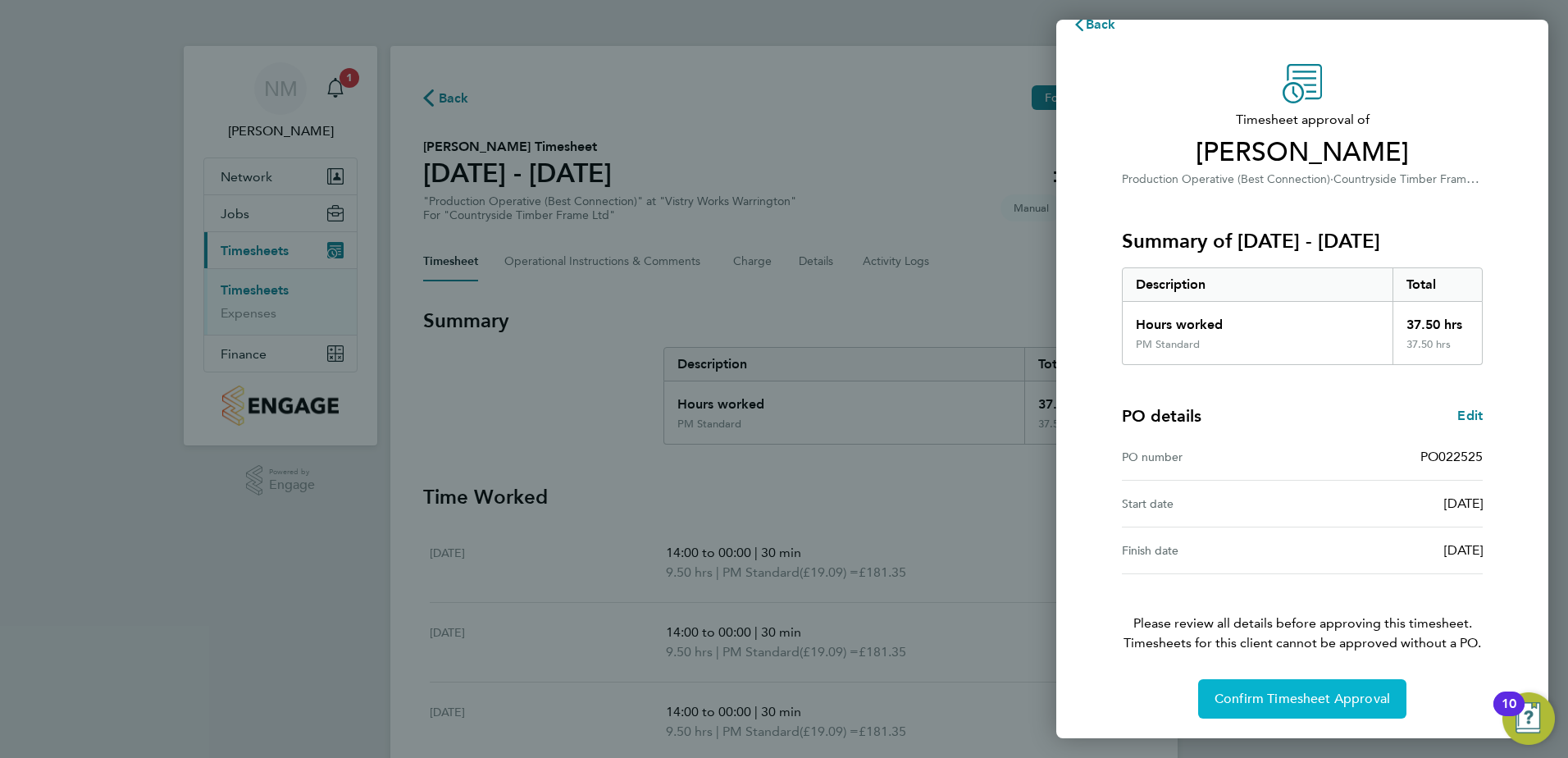
click at [1262, 706] on span "Confirm Timesheet Approval" at bounding box center [1302, 699] width 175 height 16
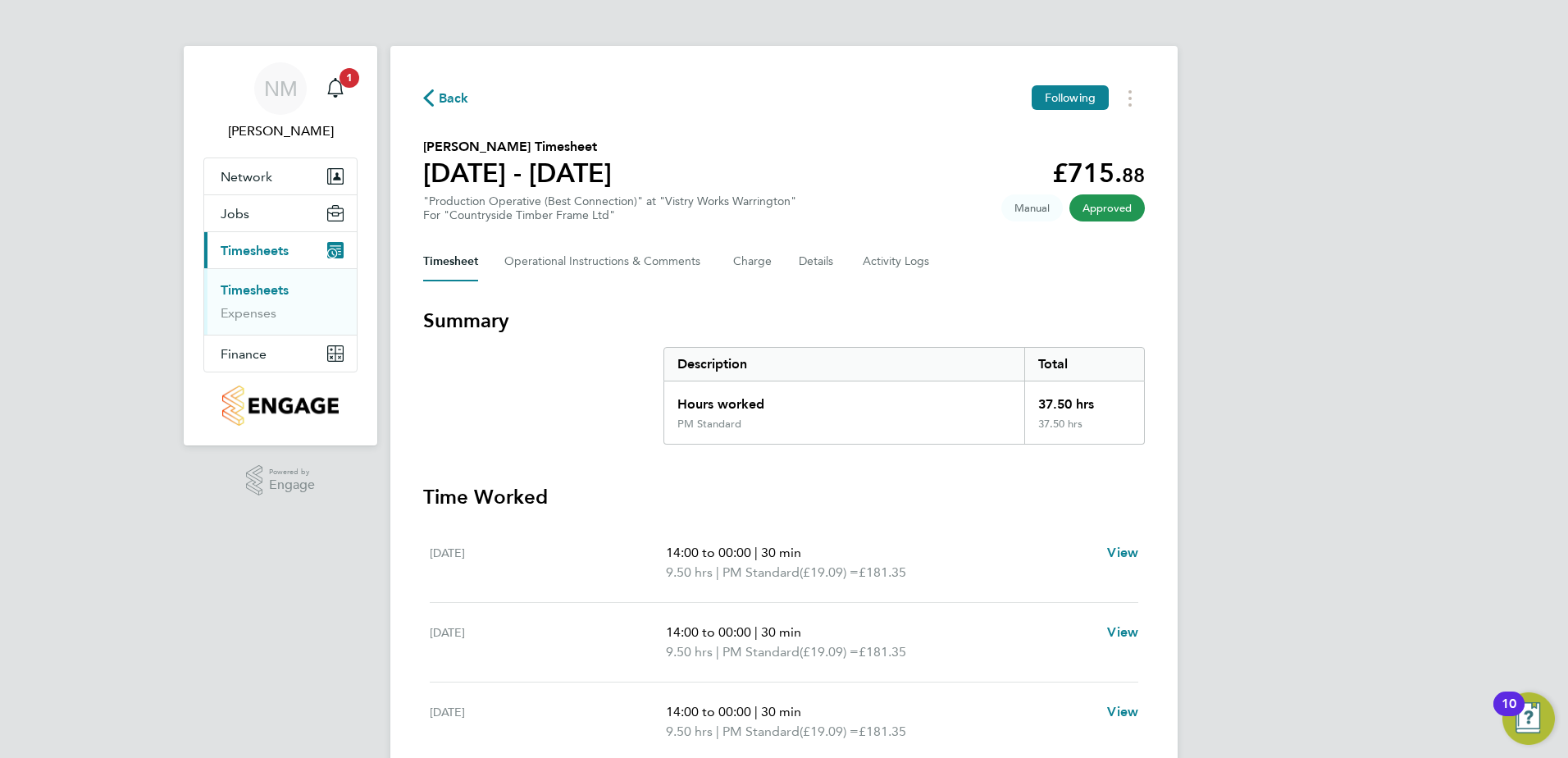
click at [438, 91] on span "Back" at bounding box center [453, 99] width 30 height 20
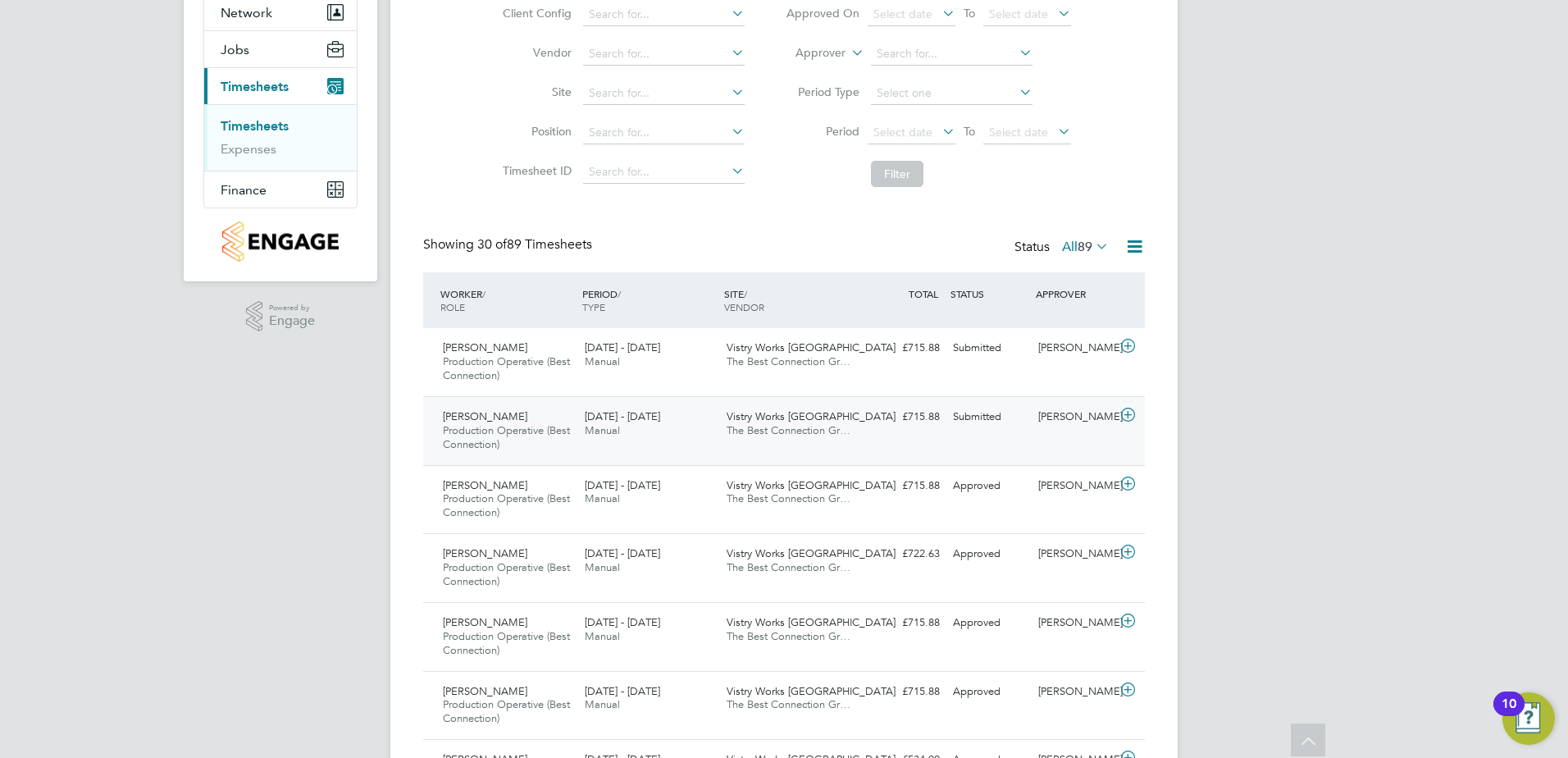
click at [1063, 419] on div "[PERSON_NAME]" at bounding box center [1073, 417] width 85 height 27
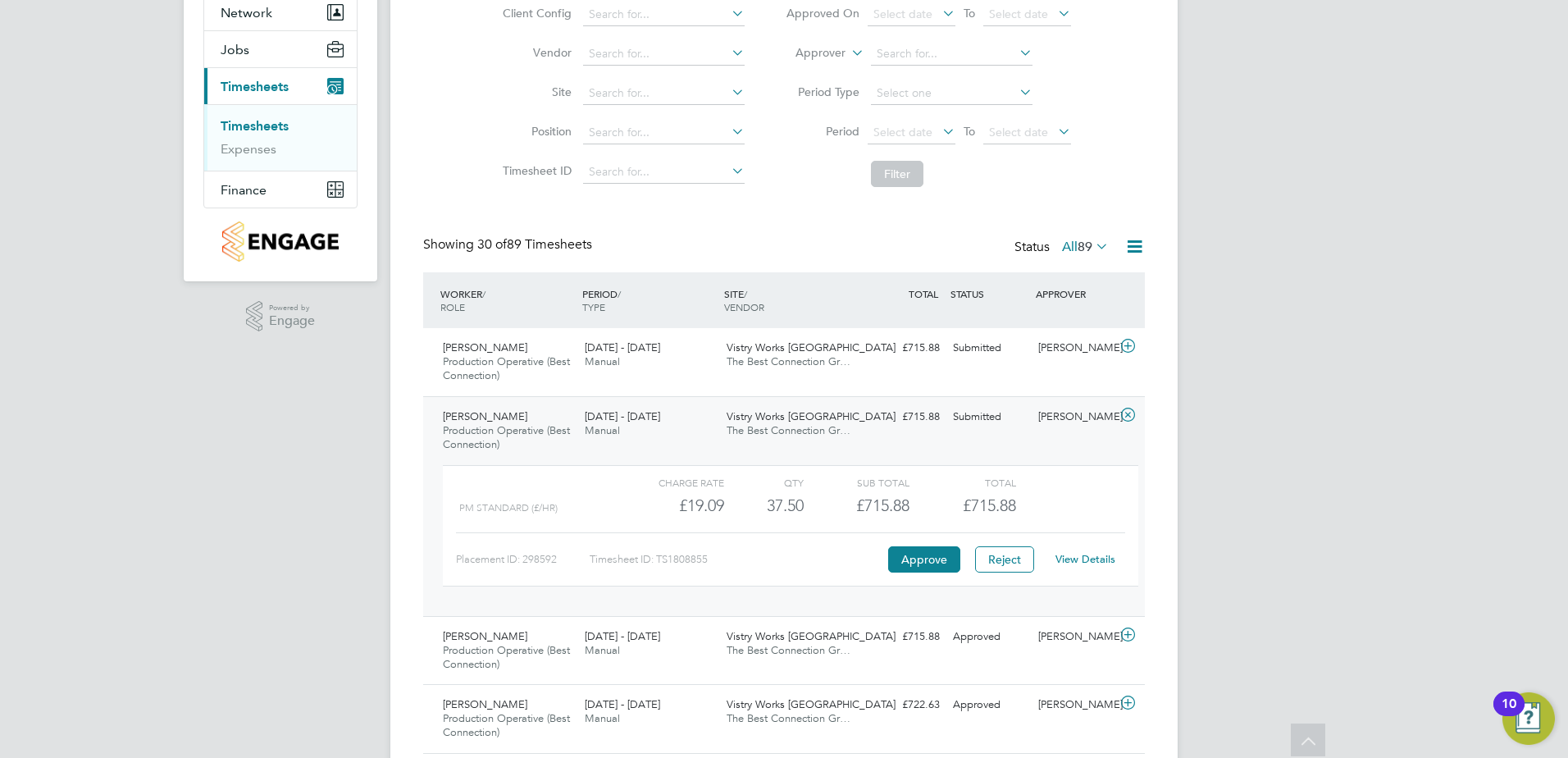
click at [1070, 557] on link "View Details" at bounding box center [1085, 558] width 60 height 14
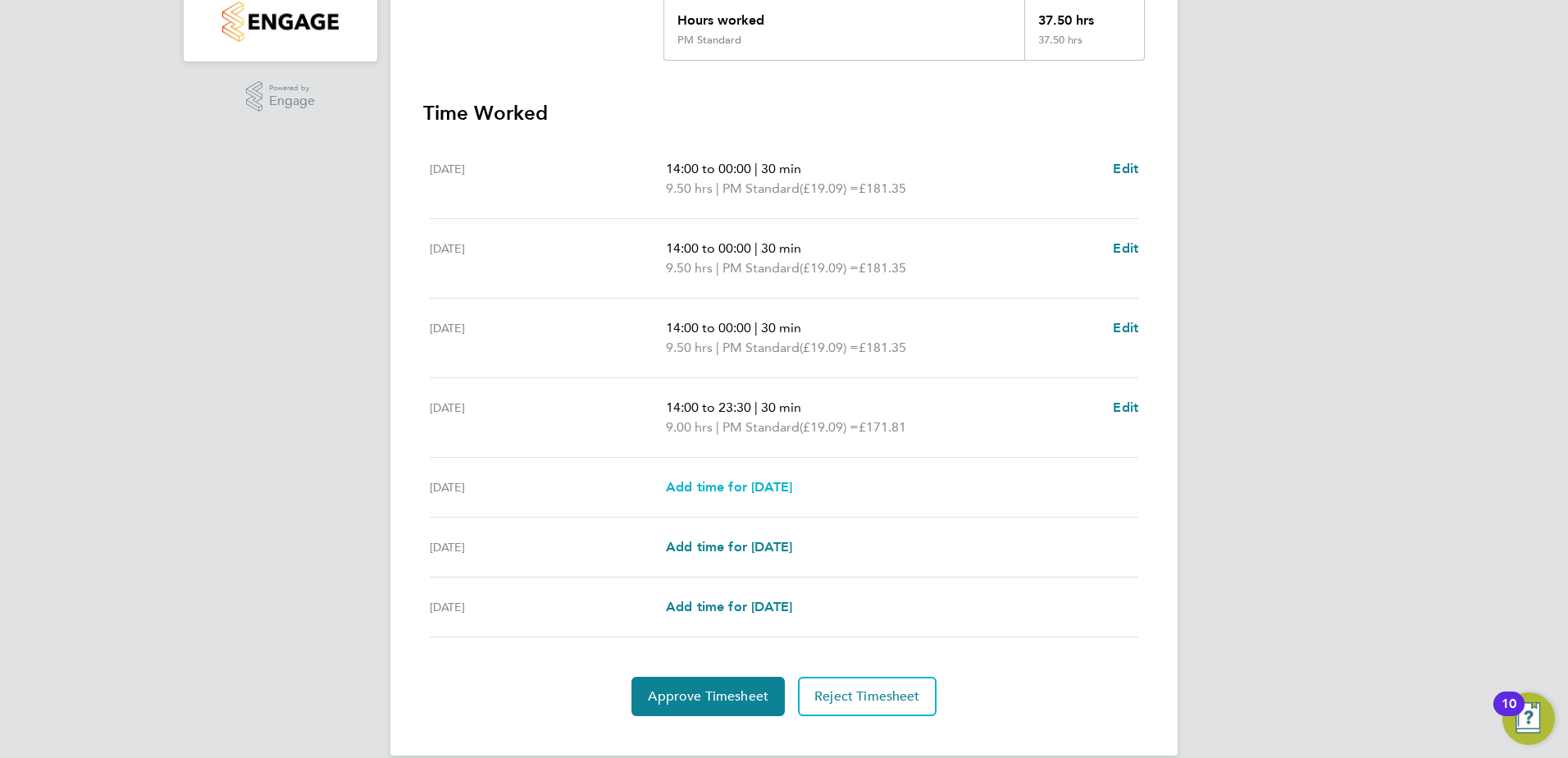
scroll to position [407, 0]
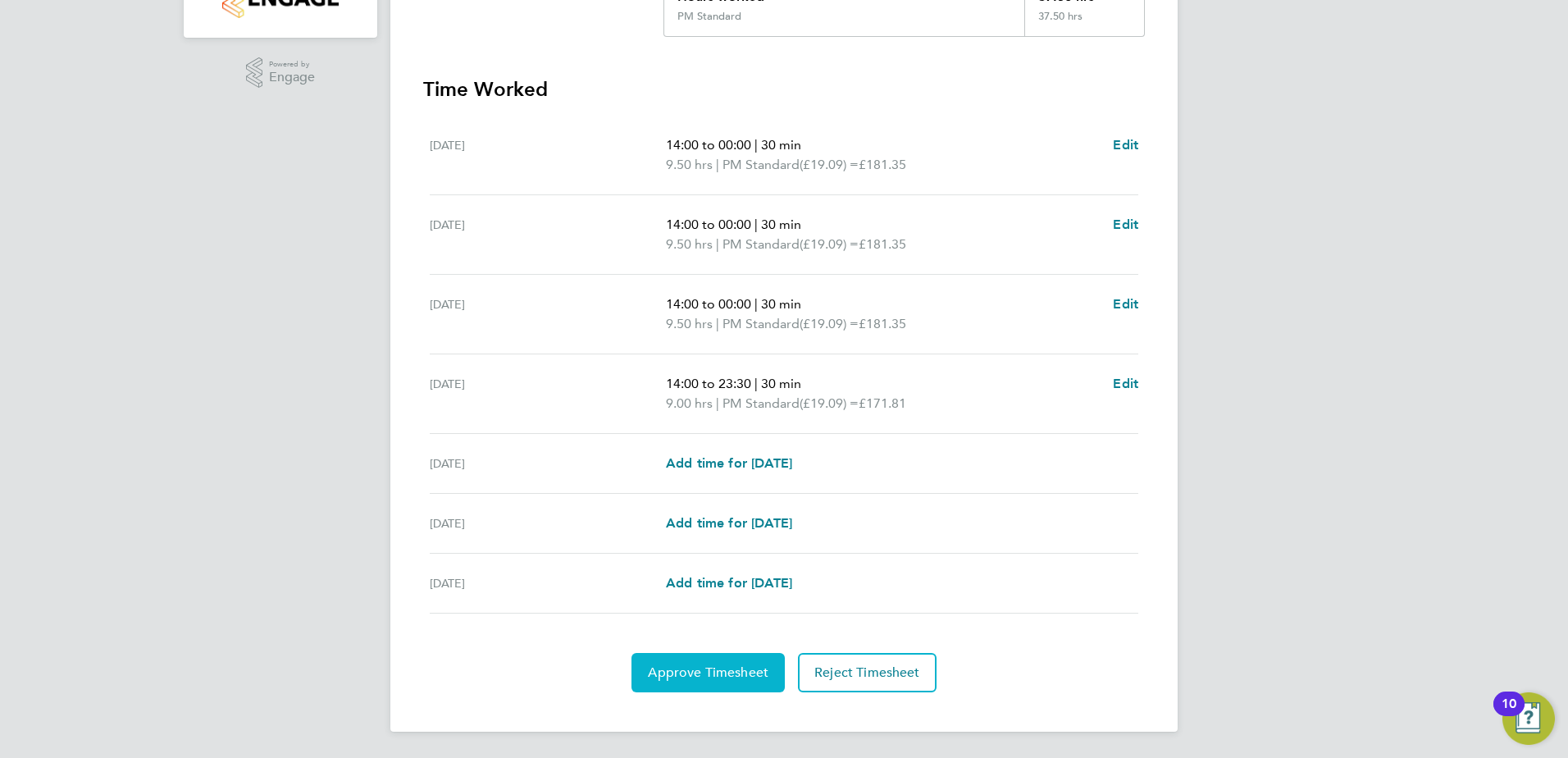
drag, startPoint x: 722, startPoint y: 673, endPoint x: 786, endPoint y: 657, distance: 66.0
click at [722, 673] on span "Approve Timesheet" at bounding box center [708, 672] width 121 height 16
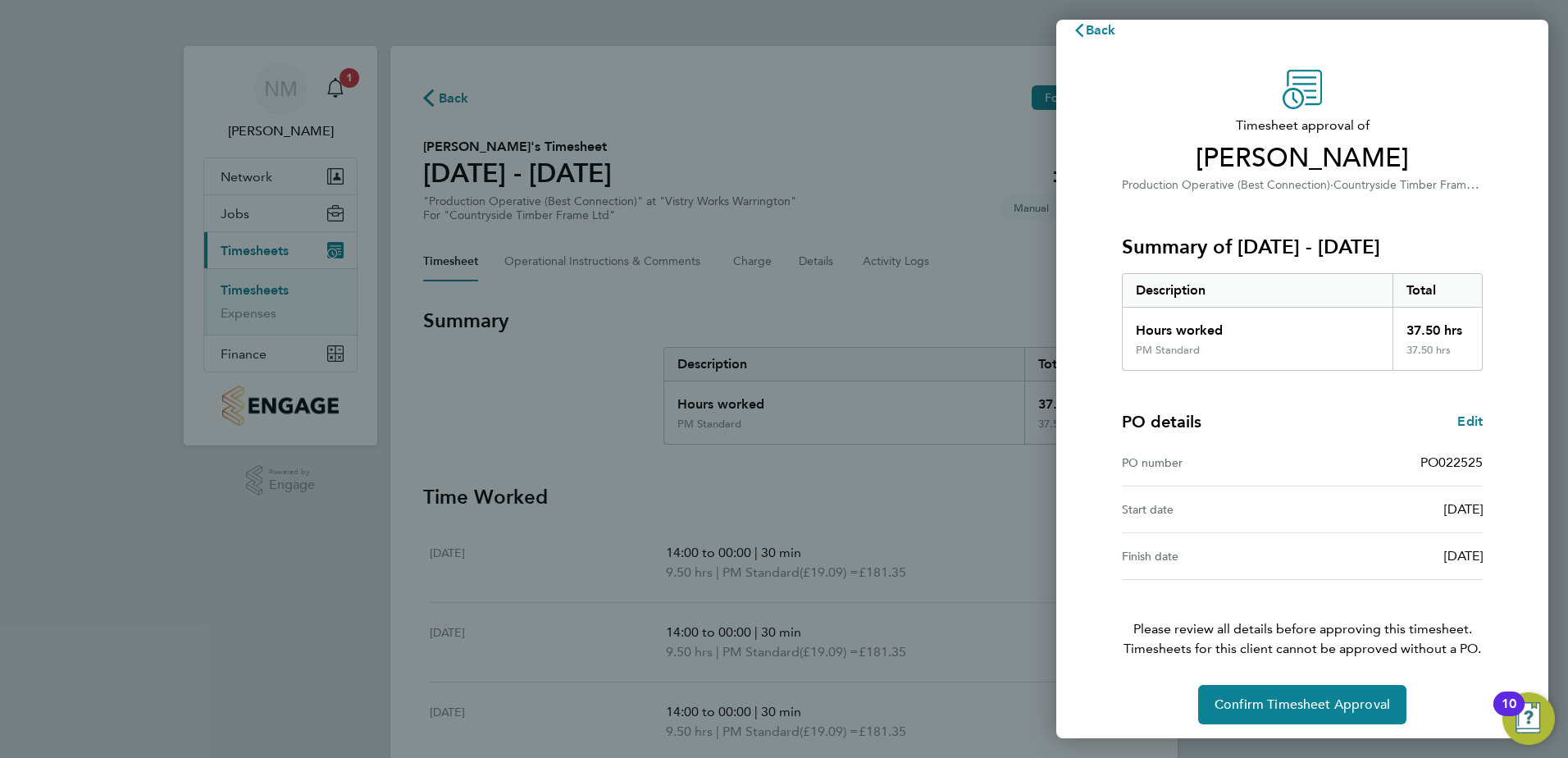
scroll to position [28, 0]
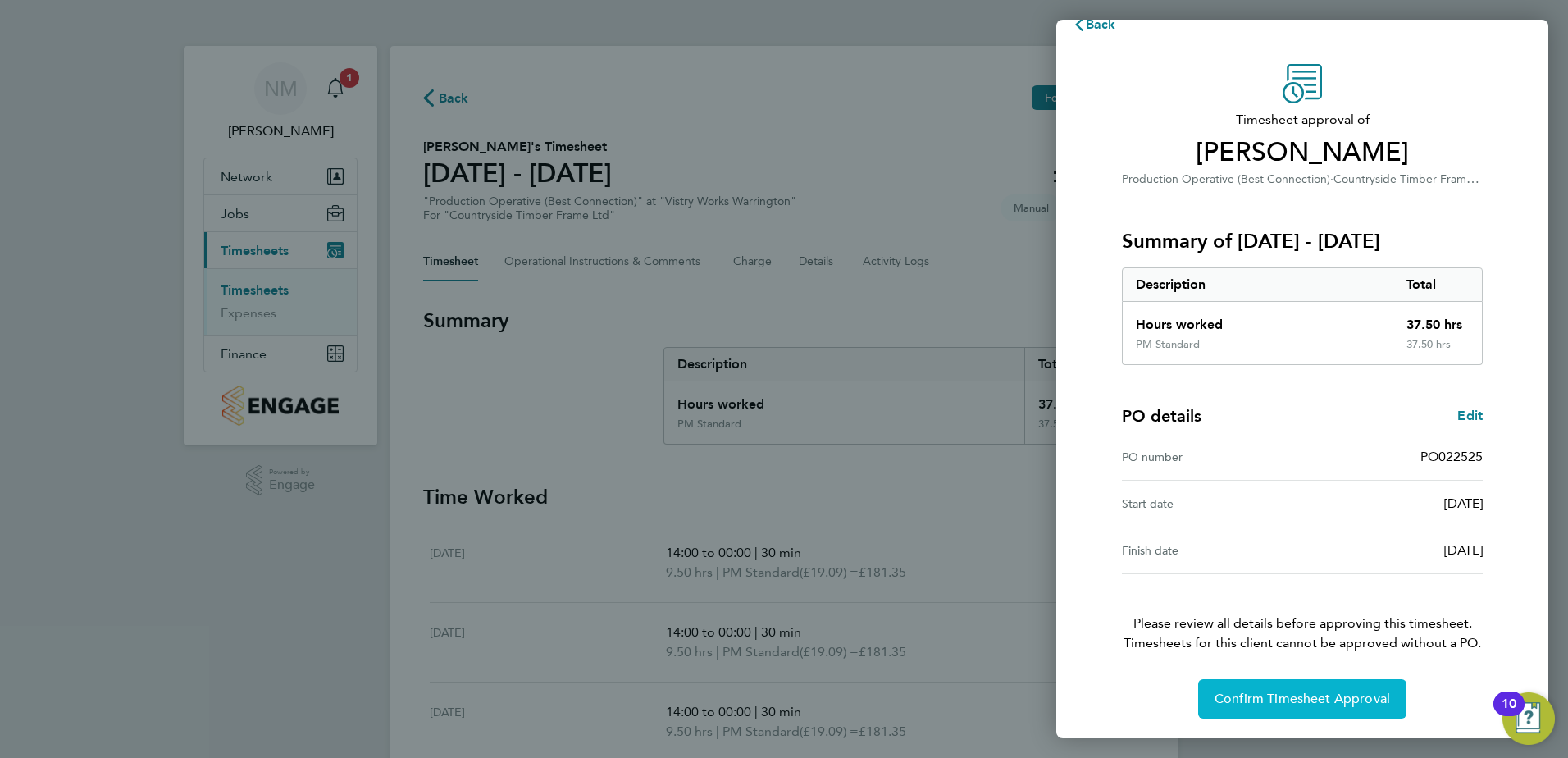
click at [1289, 701] on span "Confirm Timesheet Approval" at bounding box center [1302, 699] width 175 height 16
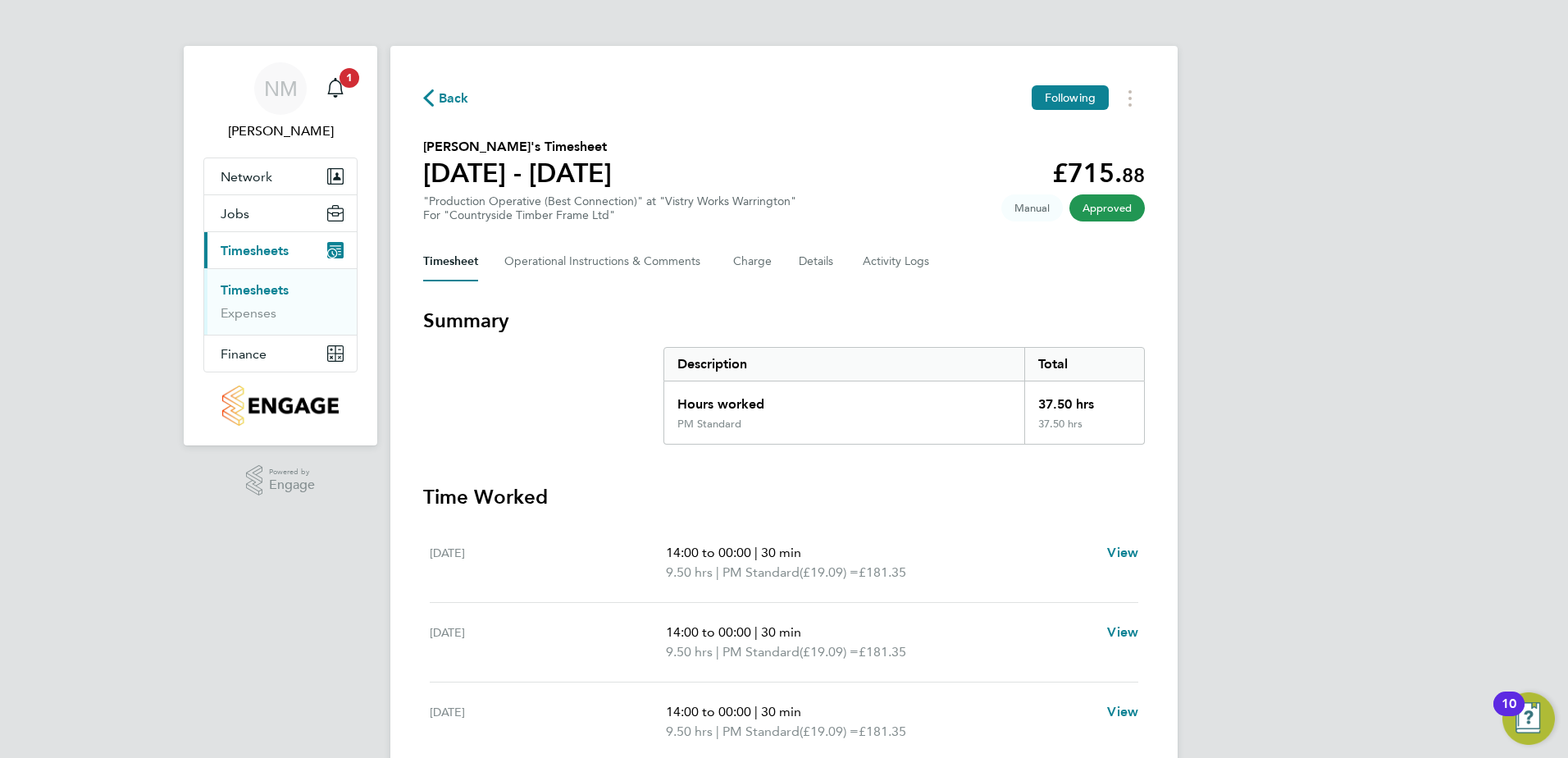
click at [452, 92] on span "Back" at bounding box center [453, 99] width 30 height 20
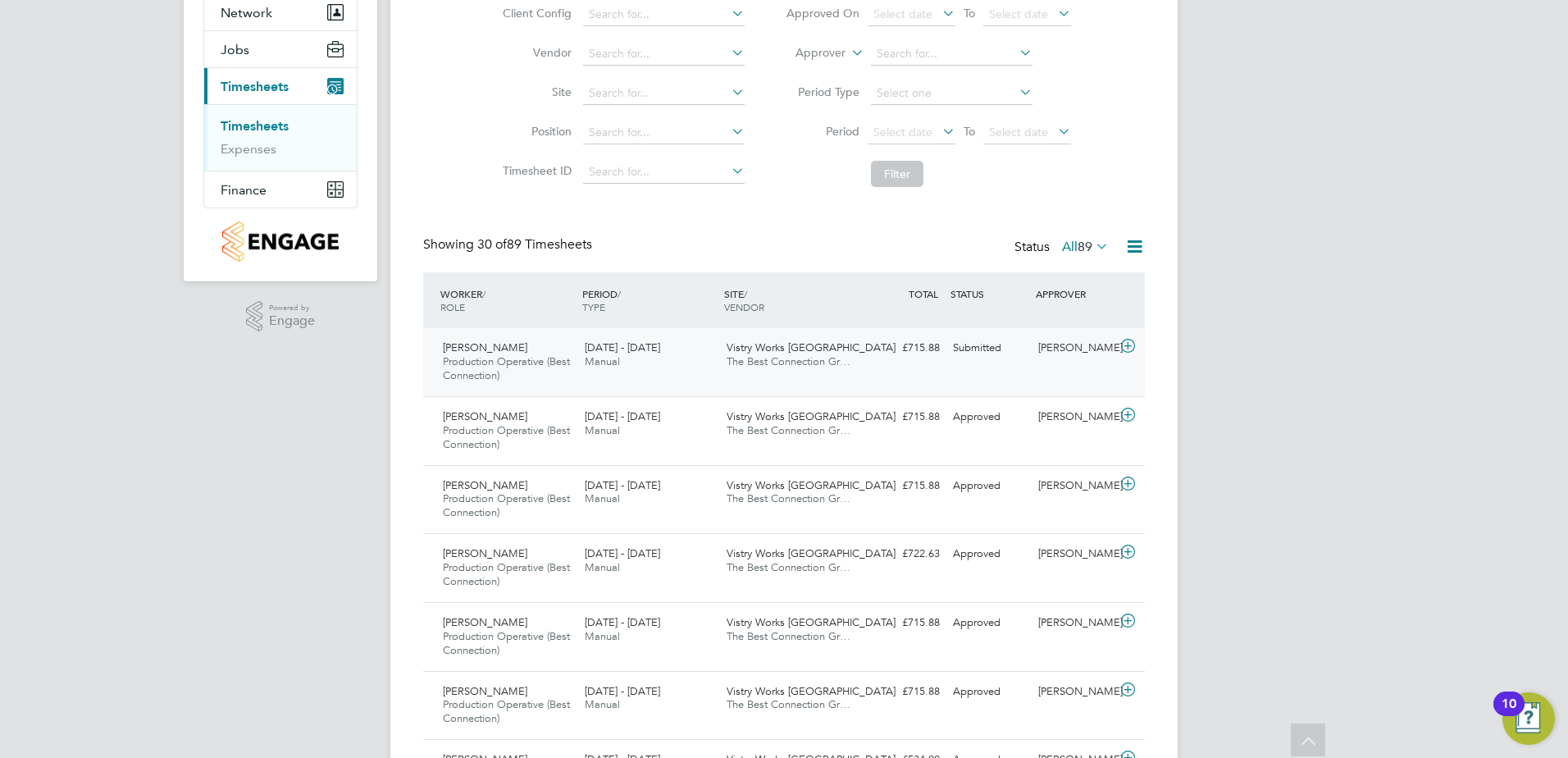
click at [873, 352] on div "£715.88 Submitted" at bounding box center [903, 348] width 85 height 27
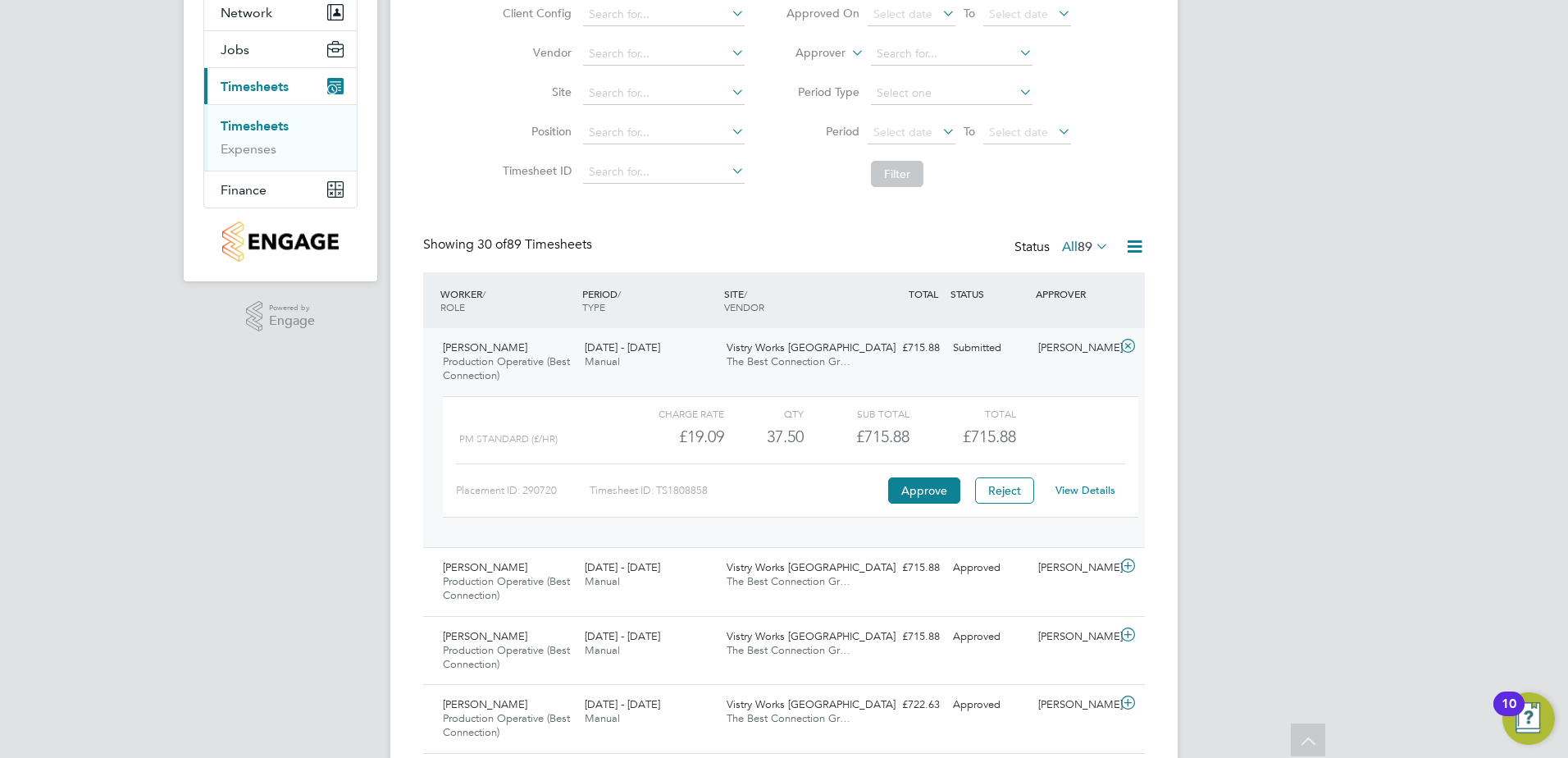
click at [1075, 488] on link "View Details" at bounding box center [1085, 490] width 60 height 14
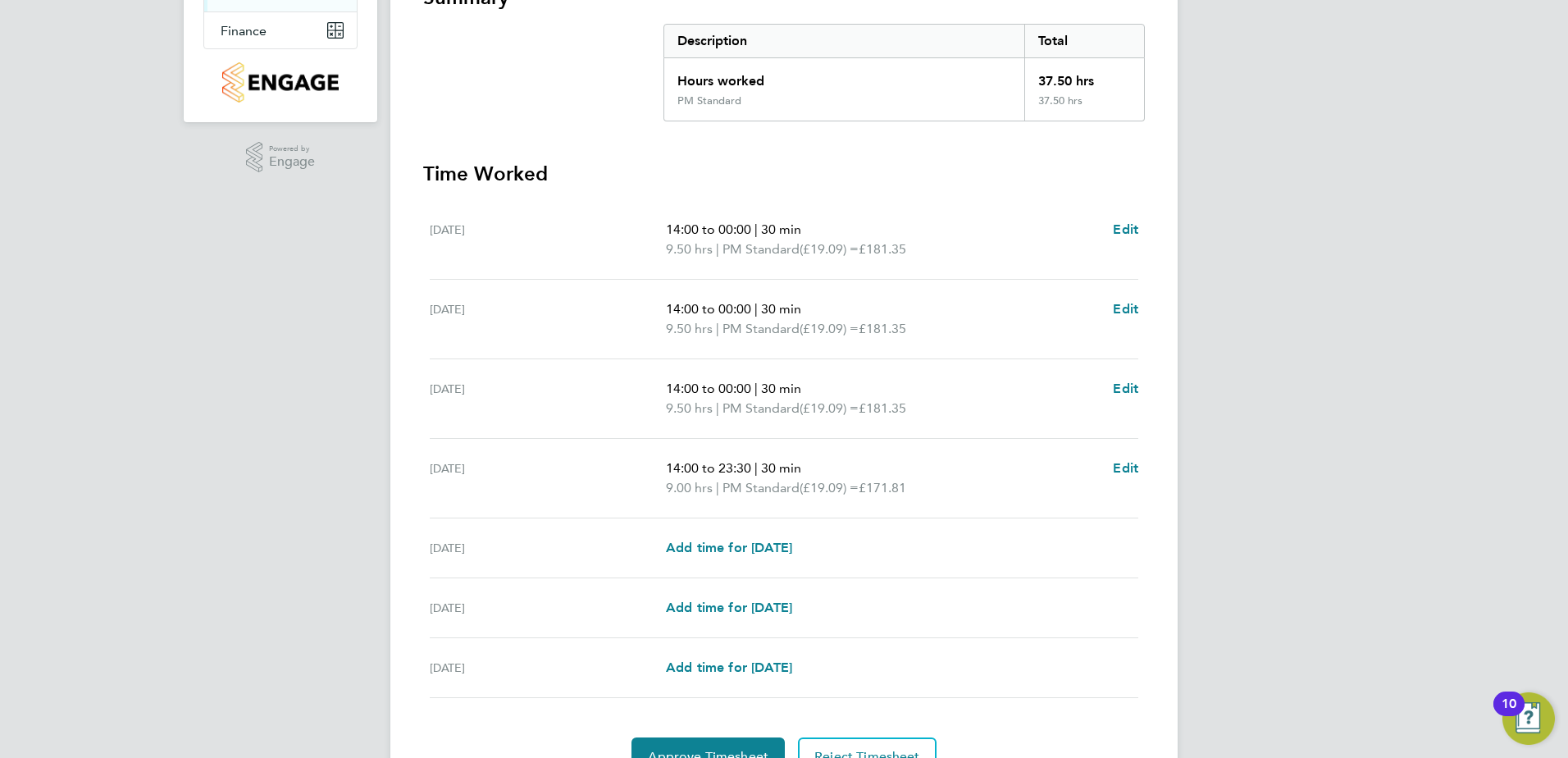
scroll to position [407, 0]
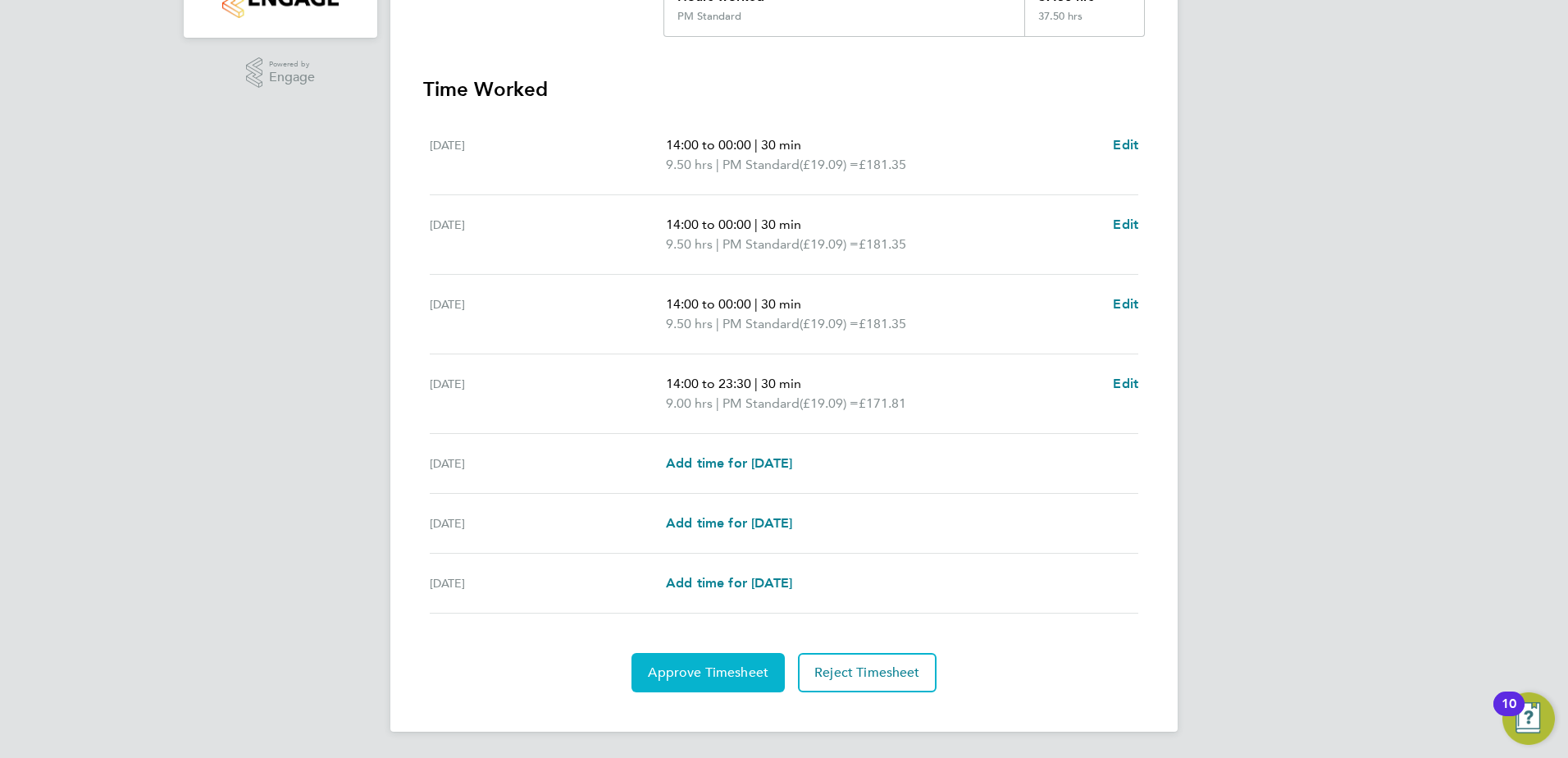
click at [716, 670] on span "Approve Timesheet" at bounding box center [708, 672] width 121 height 16
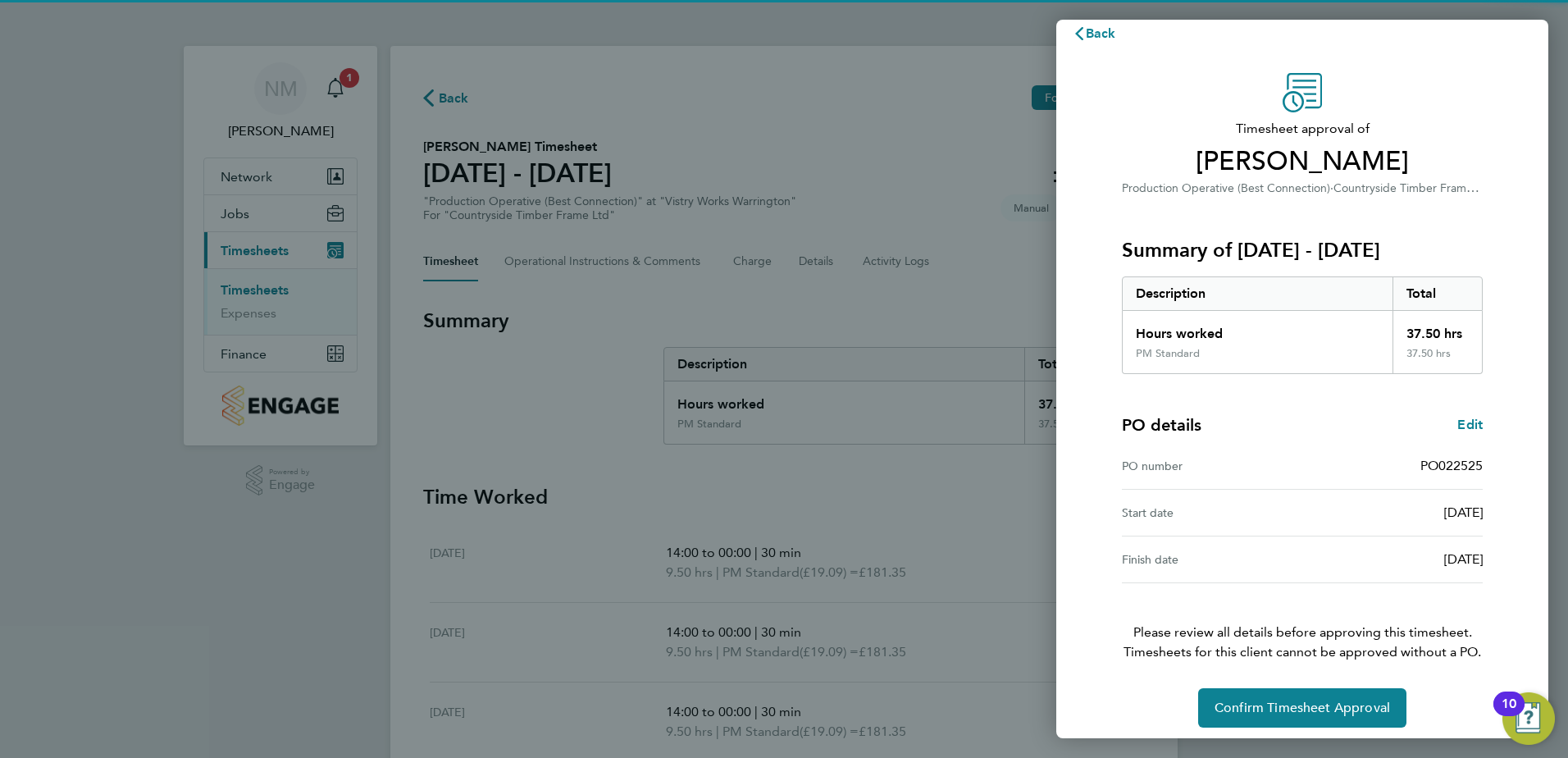
scroll to position [28, 0]
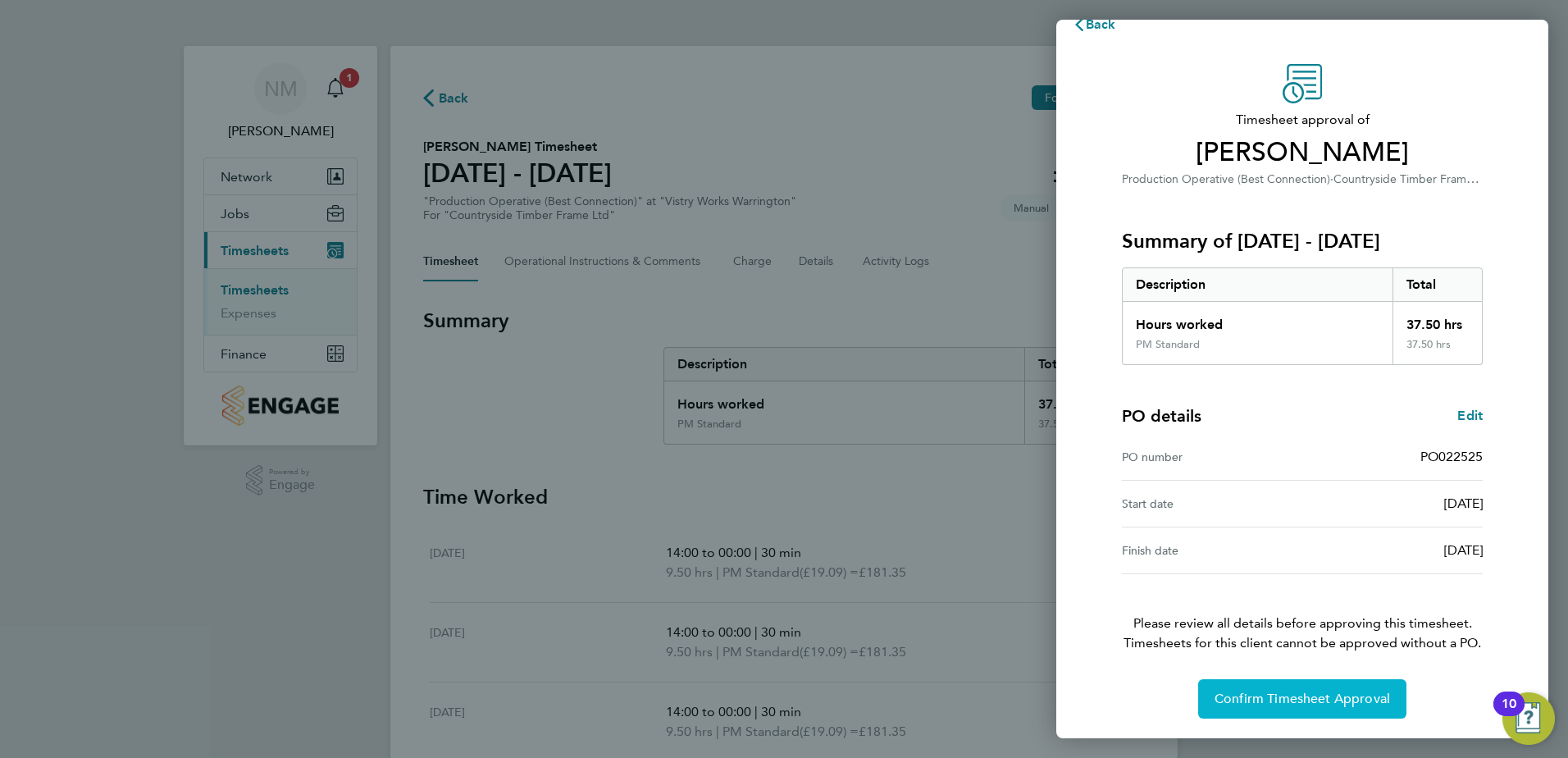
click at [1308, 683] on button "Confirm Timesheet Approval" at bounding box center [1302, 698] width 208 height 39
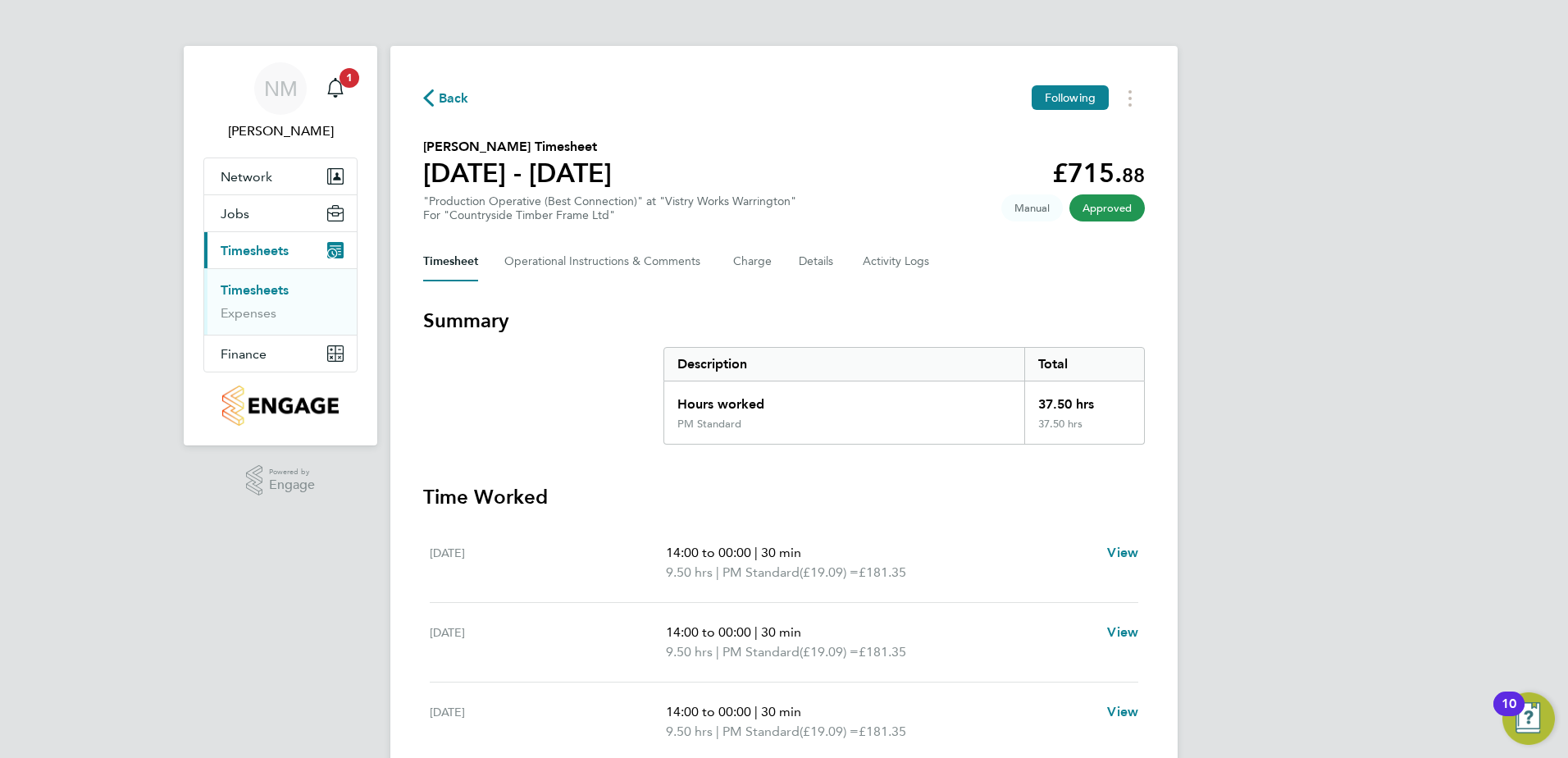
click at [459, 98] on span "Back" at bounding box center [453, 99] width 30 height 20
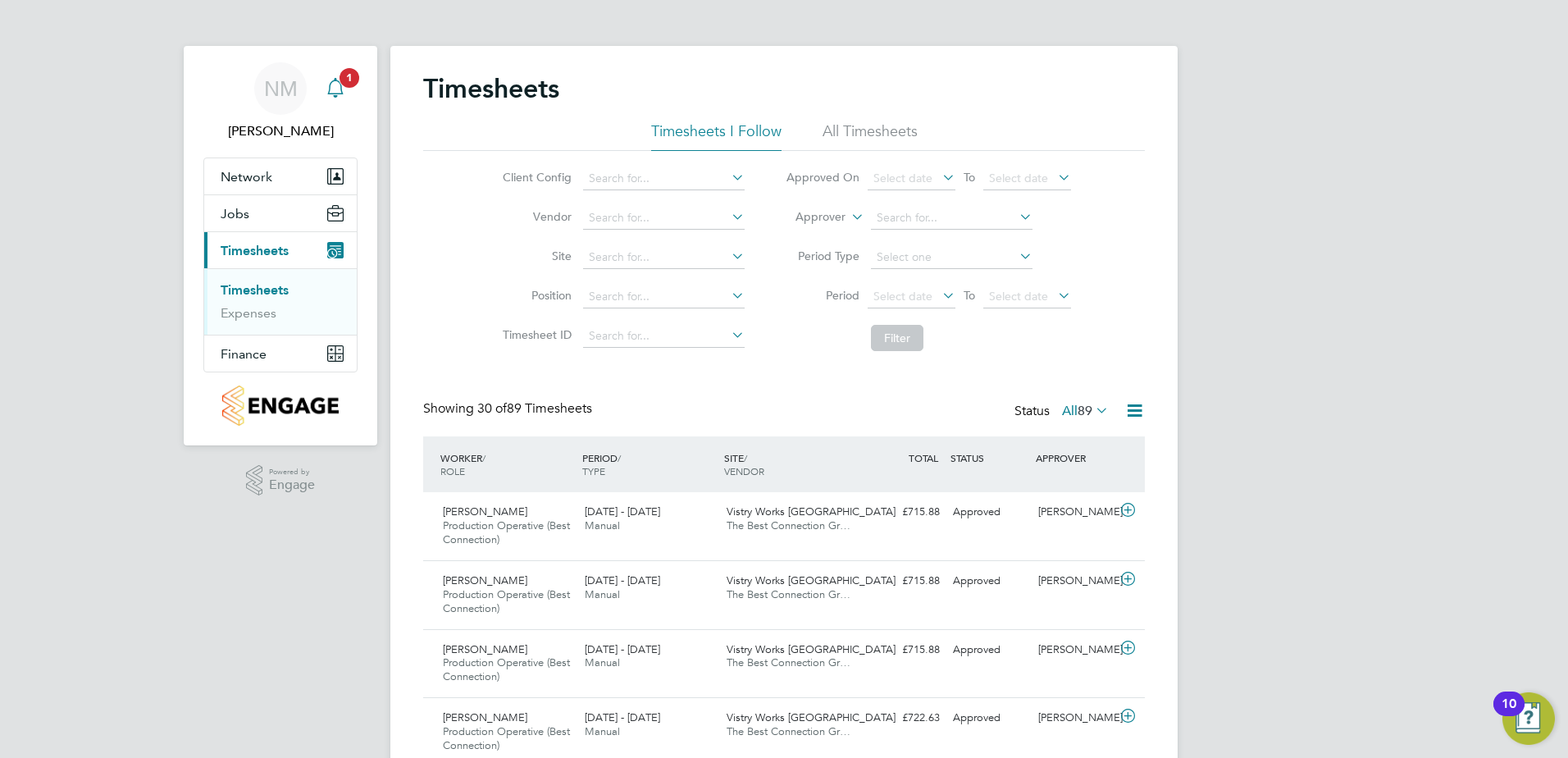
click at [353, 82] on span "1" at bounding box center [350, 79] width 20 height 20
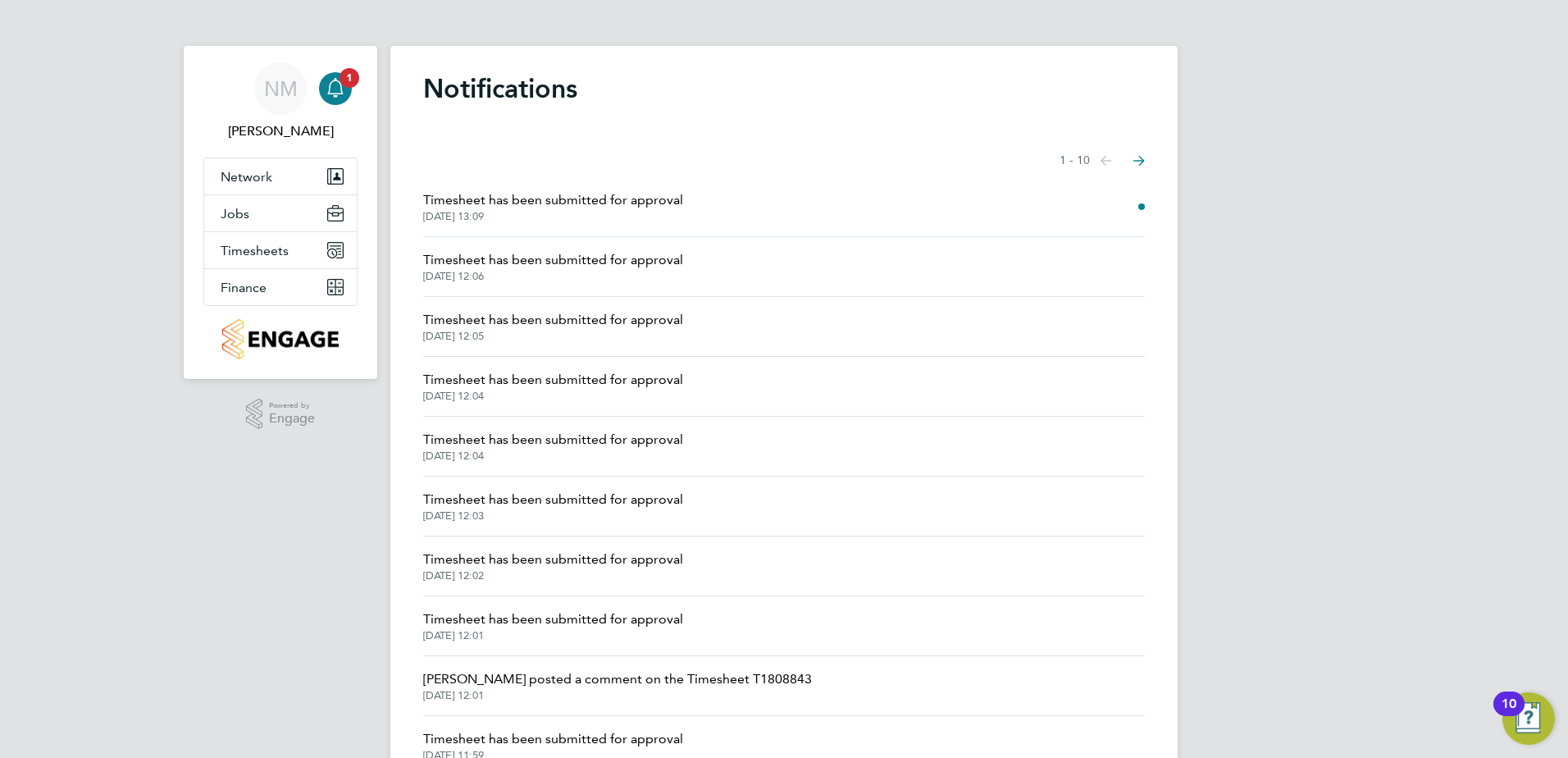
click at [570, 205] on span "Timesheet has been submitted for approval" at bounding box center [552, 200] width 260 height 20
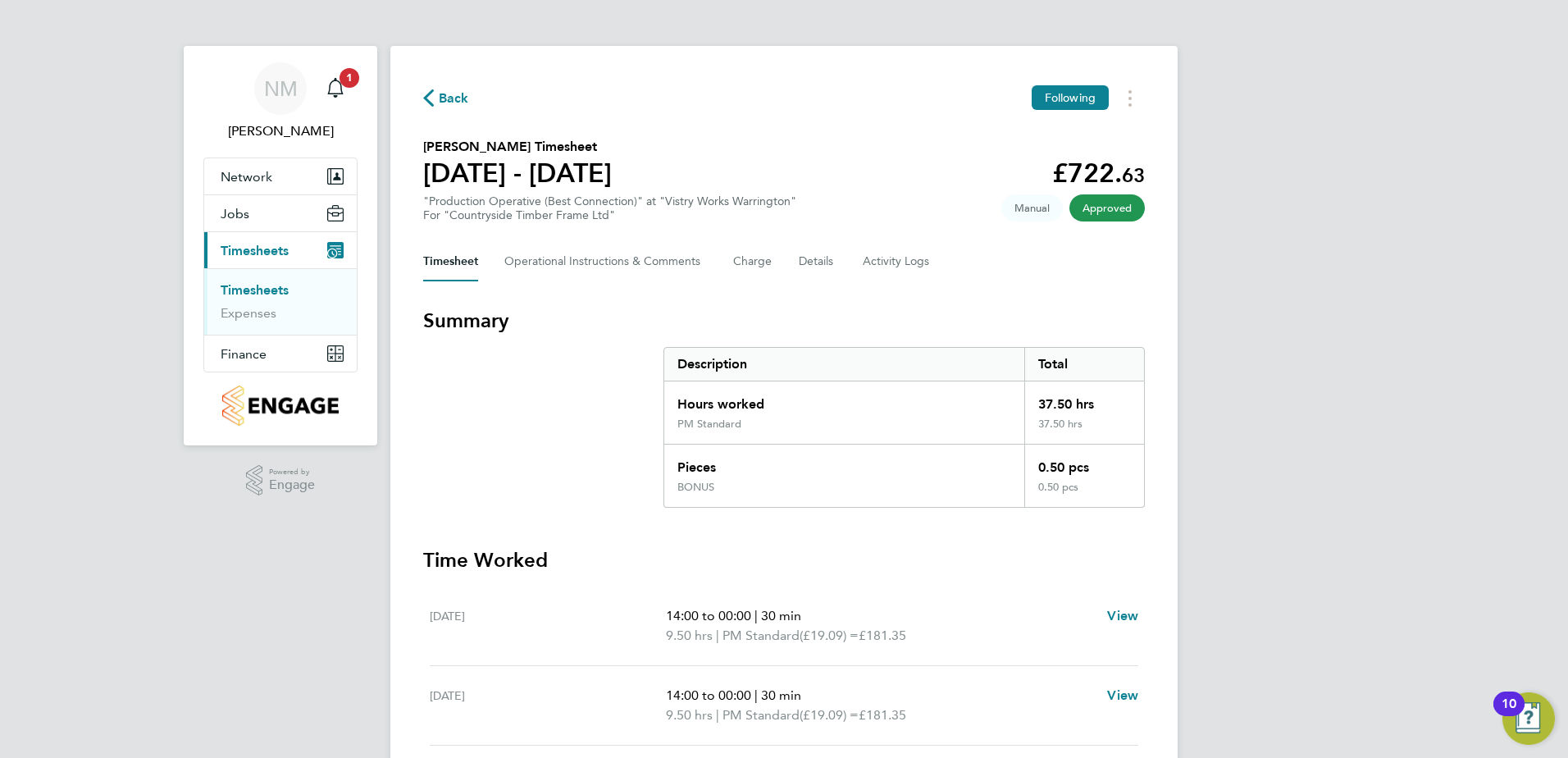
click at [441, 100] on span "Back" at bounding box center [453, 99] width 30 height 20
